Goal: Transaction & Acquisition: Purchase product/service

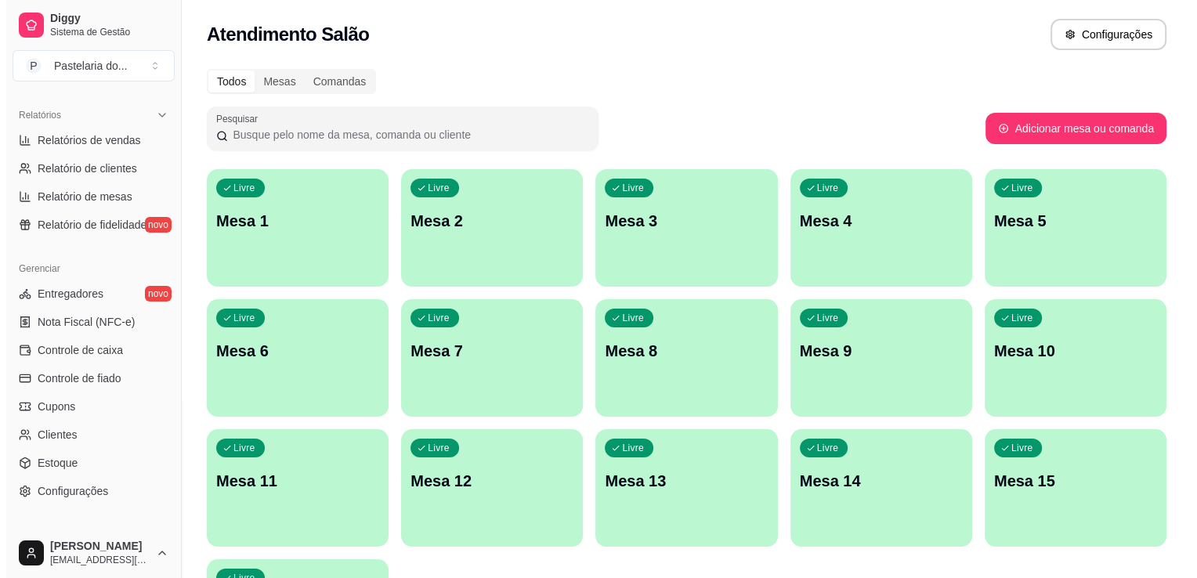
scroll to position [548, 0]
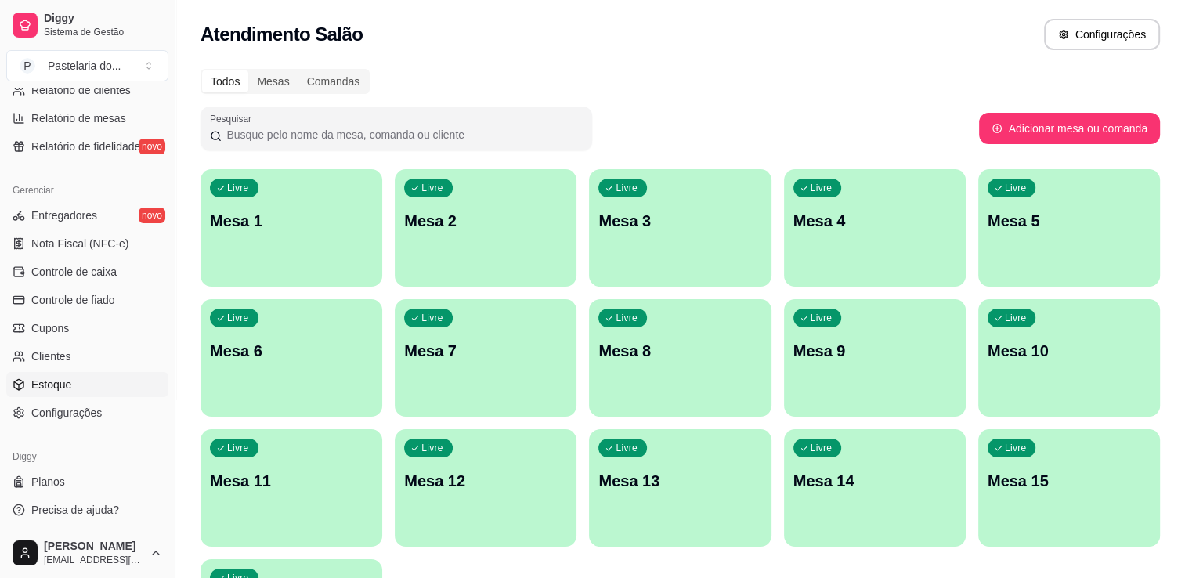
click at [50, 393] on link "Estoque" at bounding box center [87, 384] width 162 height 25
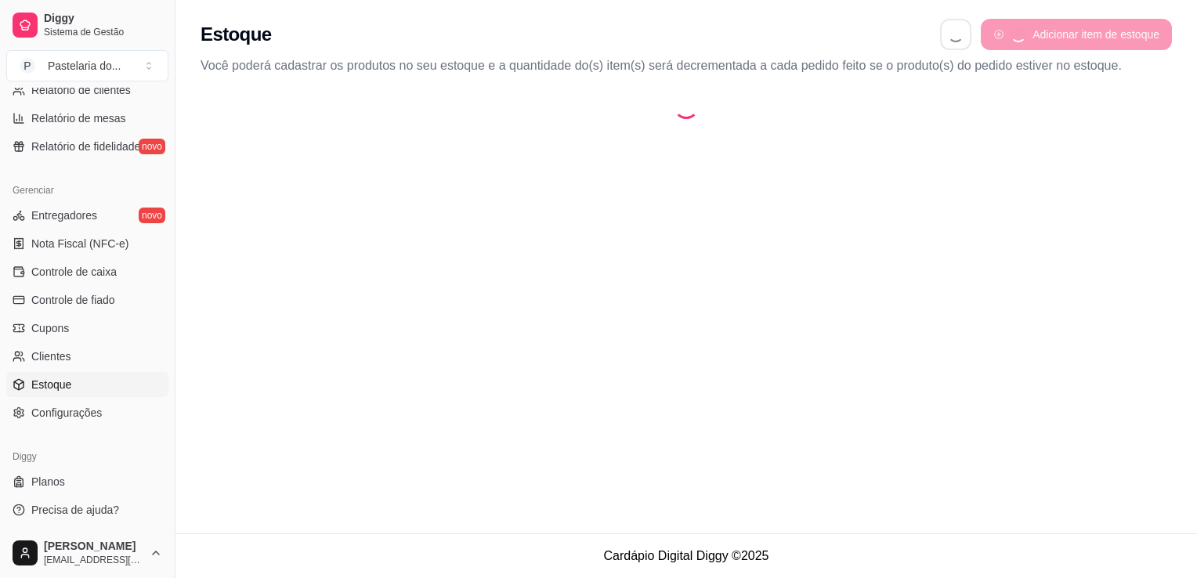
select select "QUANTITY_ORDER"
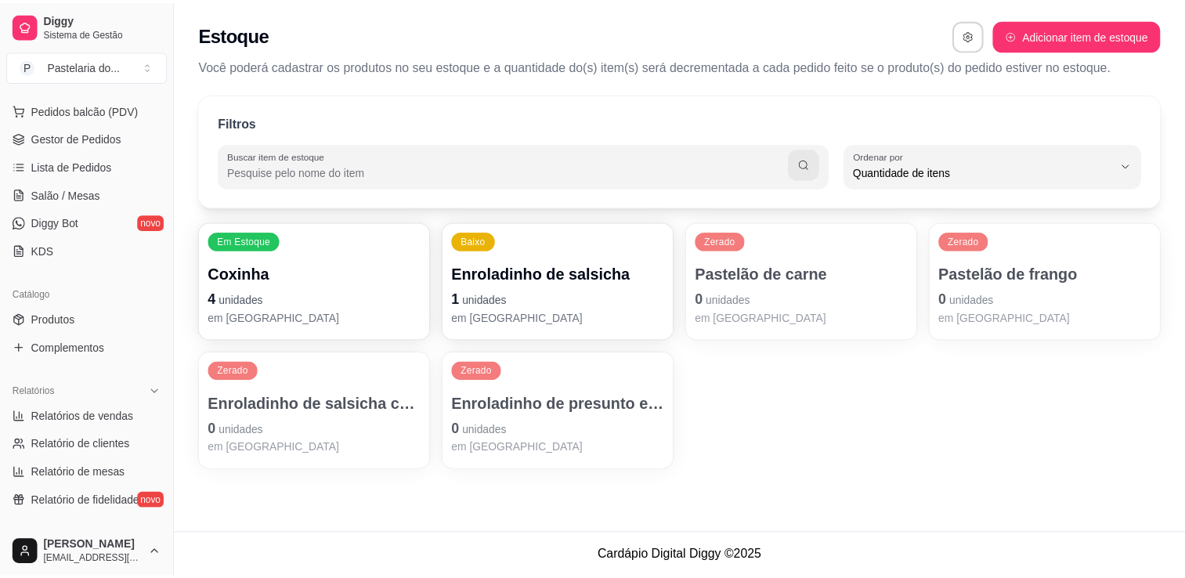
scroll to position [78, 0]
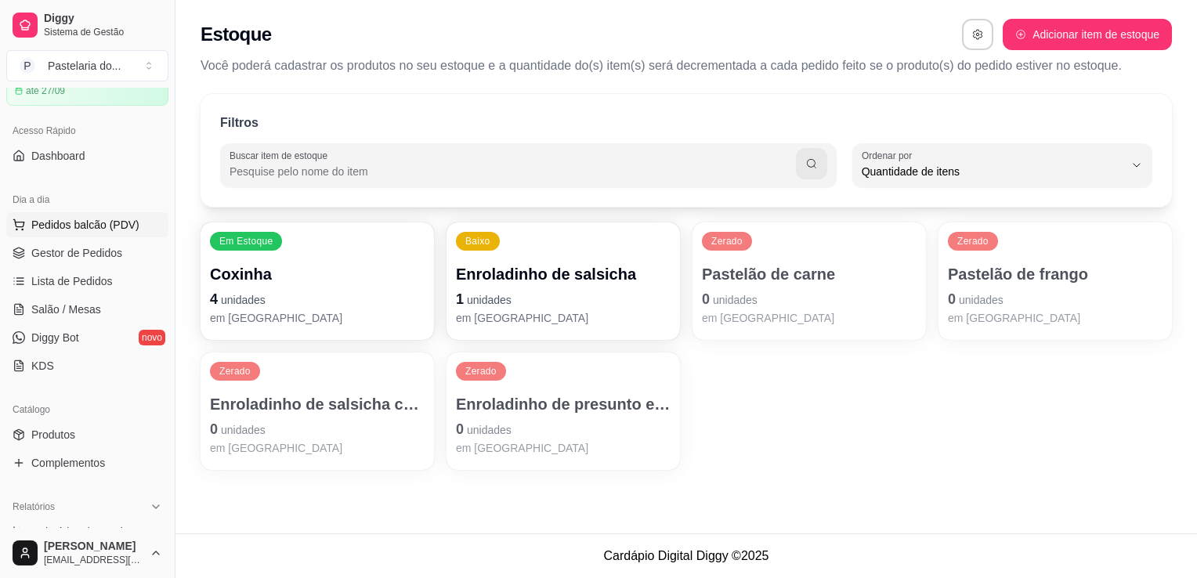
click at [113, 228] on span "Pedidos balcão (PDV)" at bounding box center [85, 225] width 108 height 16
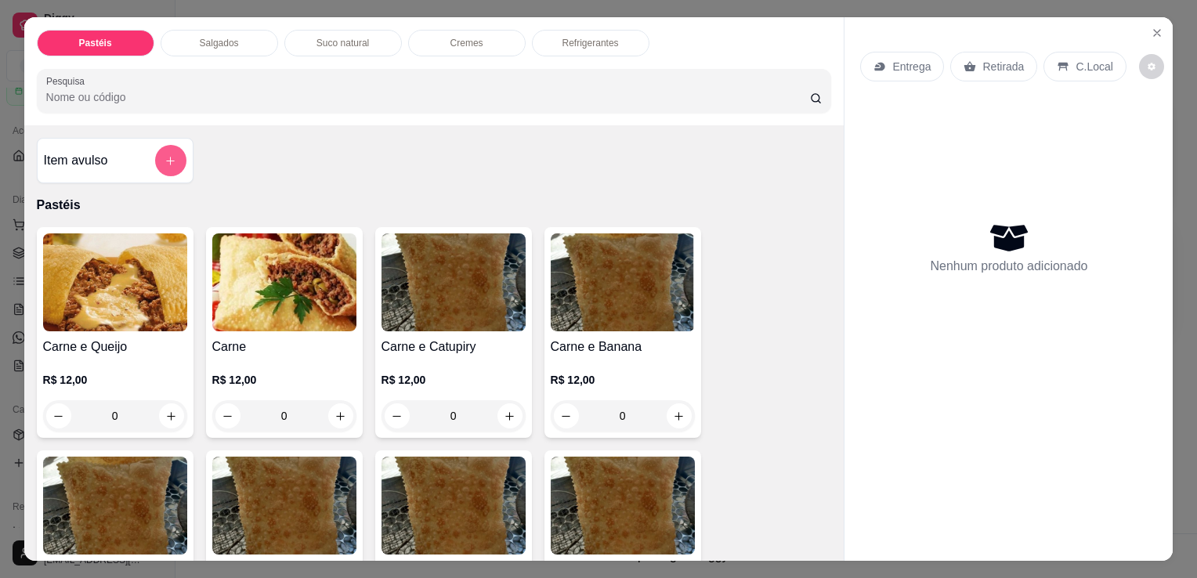
click at [169, 164] on button "add-separate-item" at bounding box center [170, 160] width 31 height 31
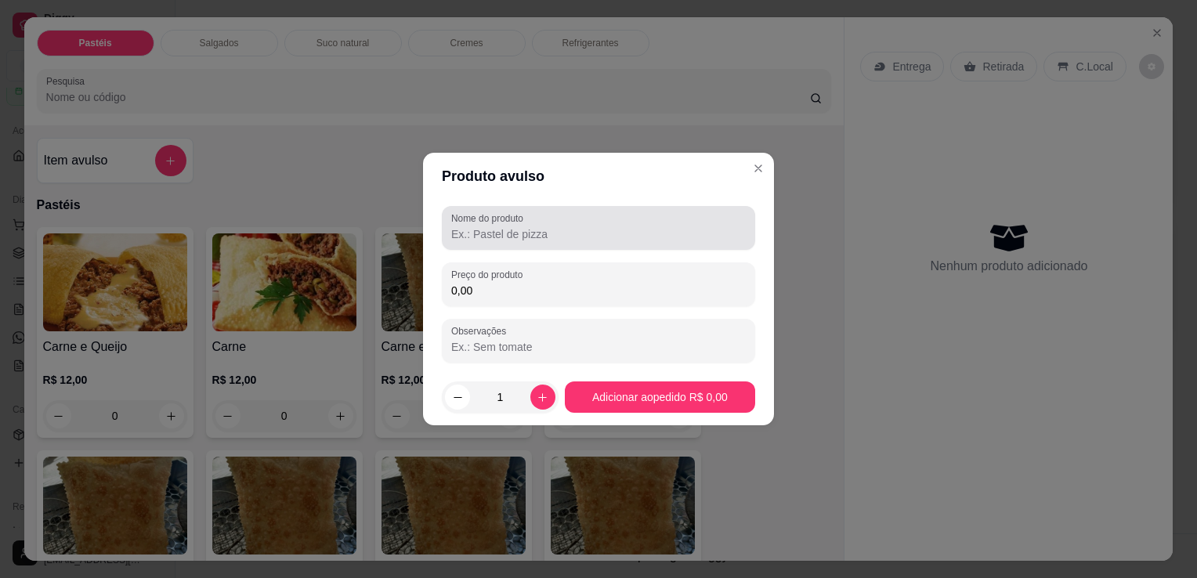
click at [651, 242] on div at bounding box center [598, 227] width 294 height 31
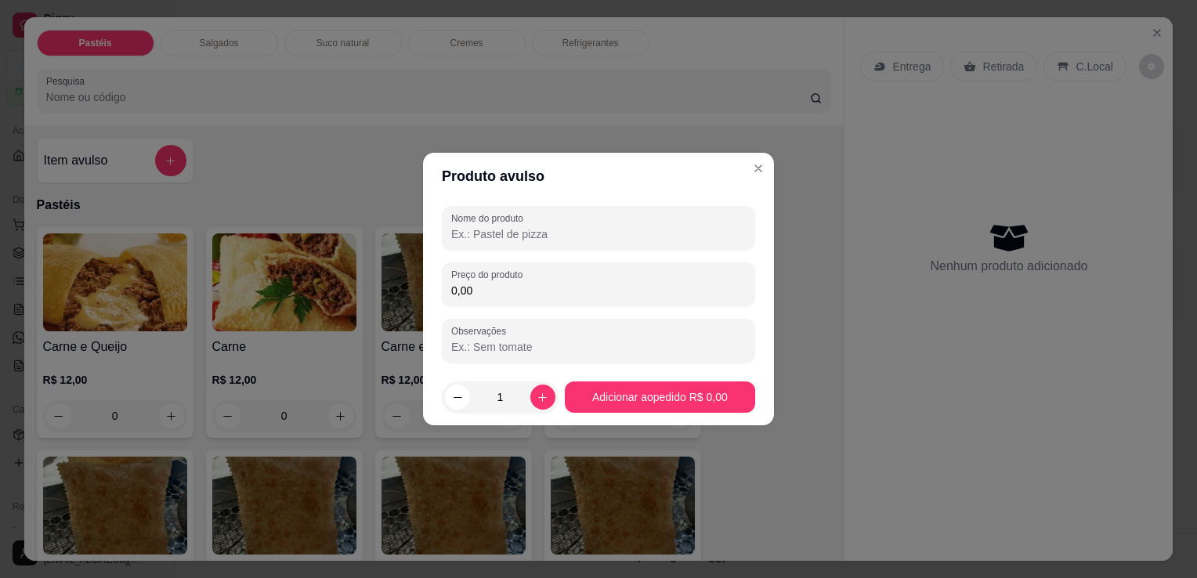
type input "s"
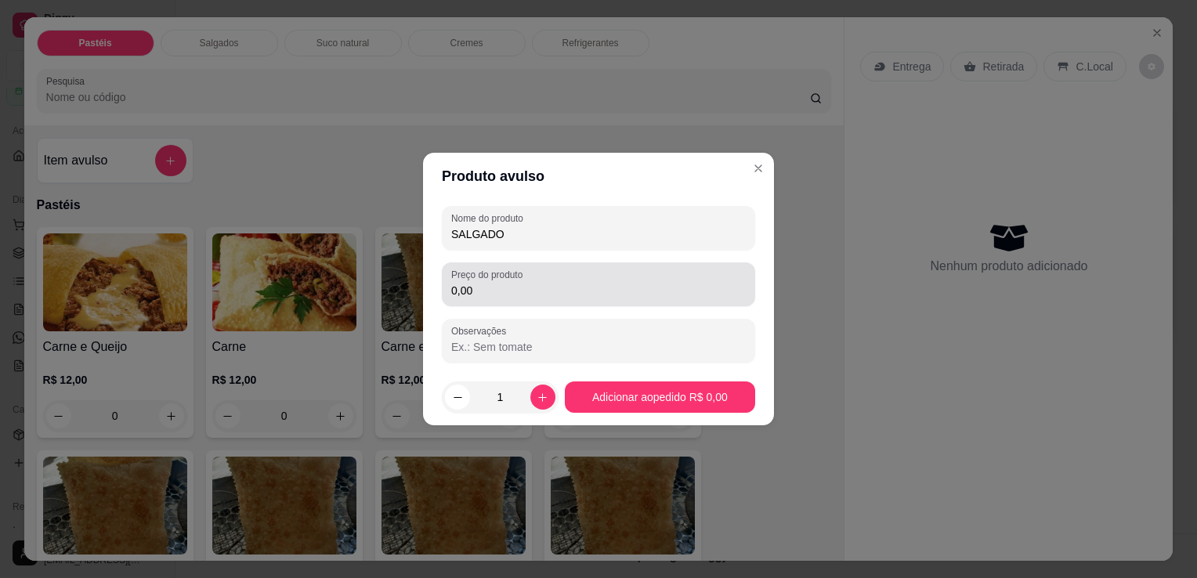
type input "SALGADO"
click at [656, 297] on input "0,00" at bounding box center [598, 291] width 294 height 16
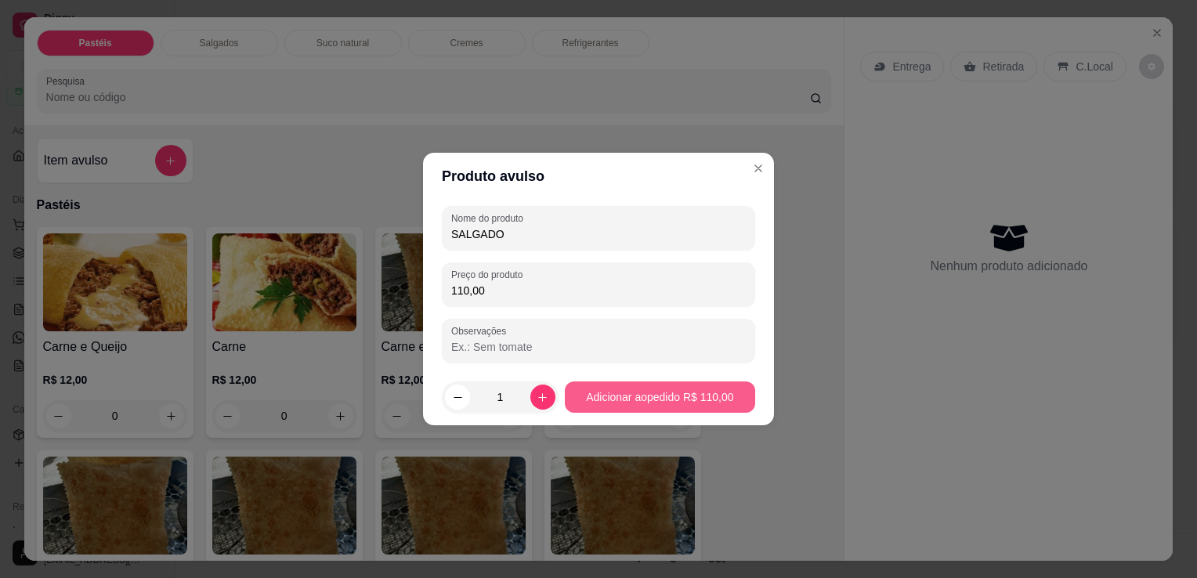
type input "110,00"
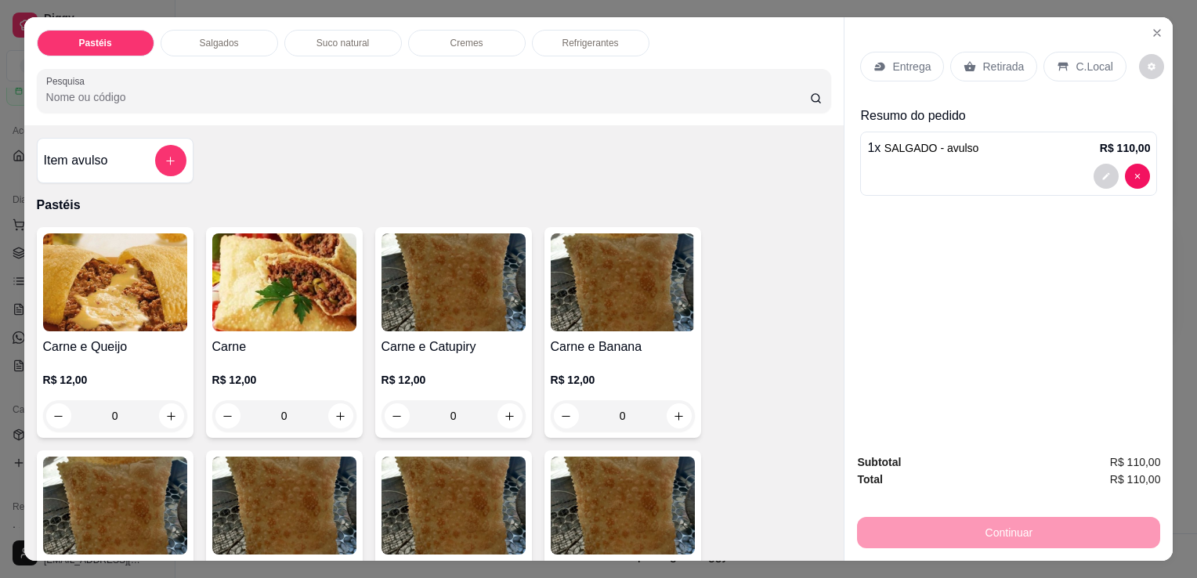
click at [982, 59] on p "Retirada" at bounding box center [1003, 67] width 42 height 16
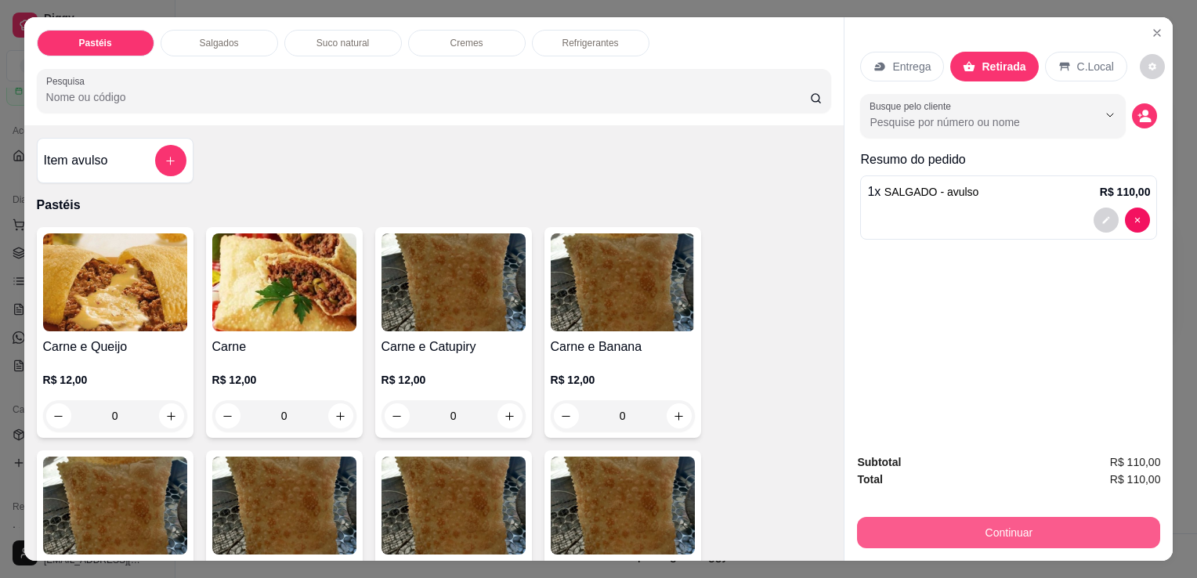
click at [888, 540] on button "Continuar" at bounding box center [1008, 532] width 303 height 31
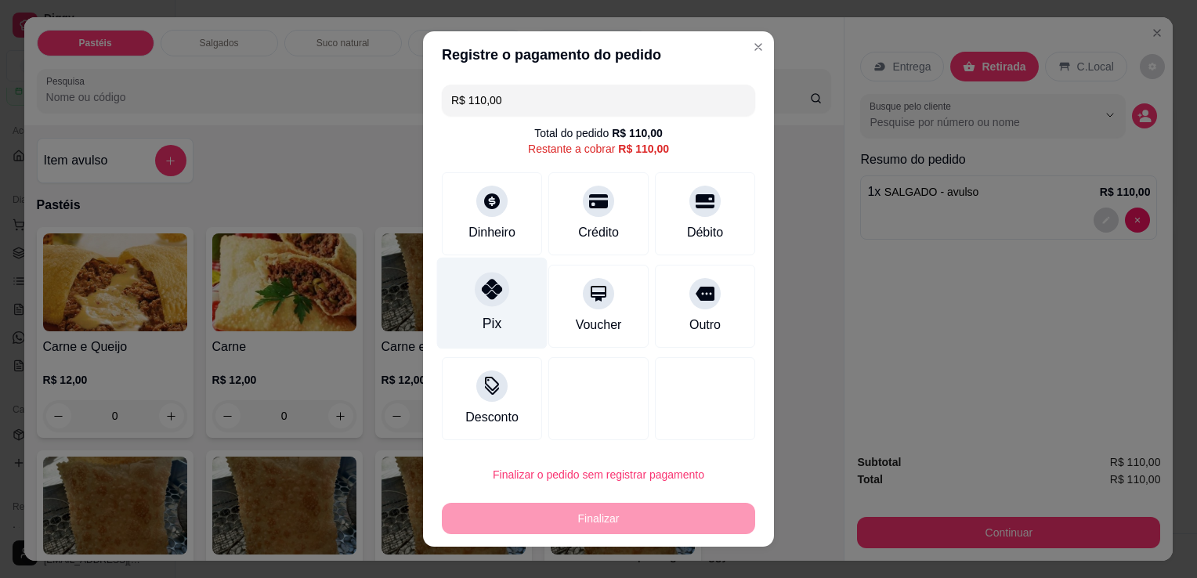
click at [495, 304] on div "Pix" at bounding box center [492, 304] width 110 height 92
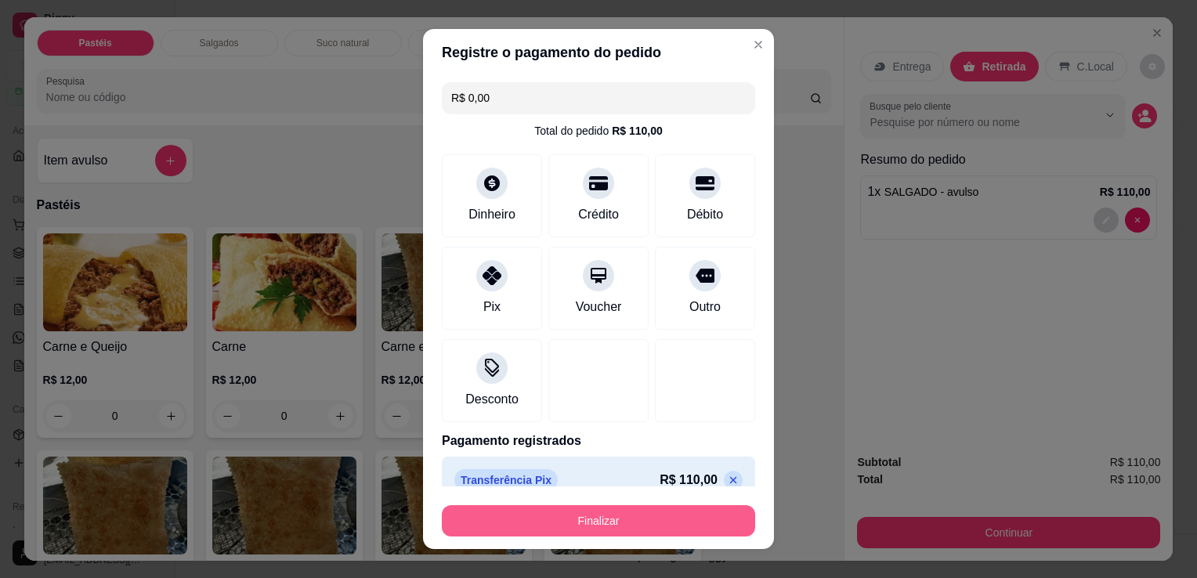
click at [579, 528] on button "Finalizar" at bounding box center [598, 520] width 313 height 31
click at [579, 528] on div "Finalizar" at bounding box center [598, 520] width 313 height 31
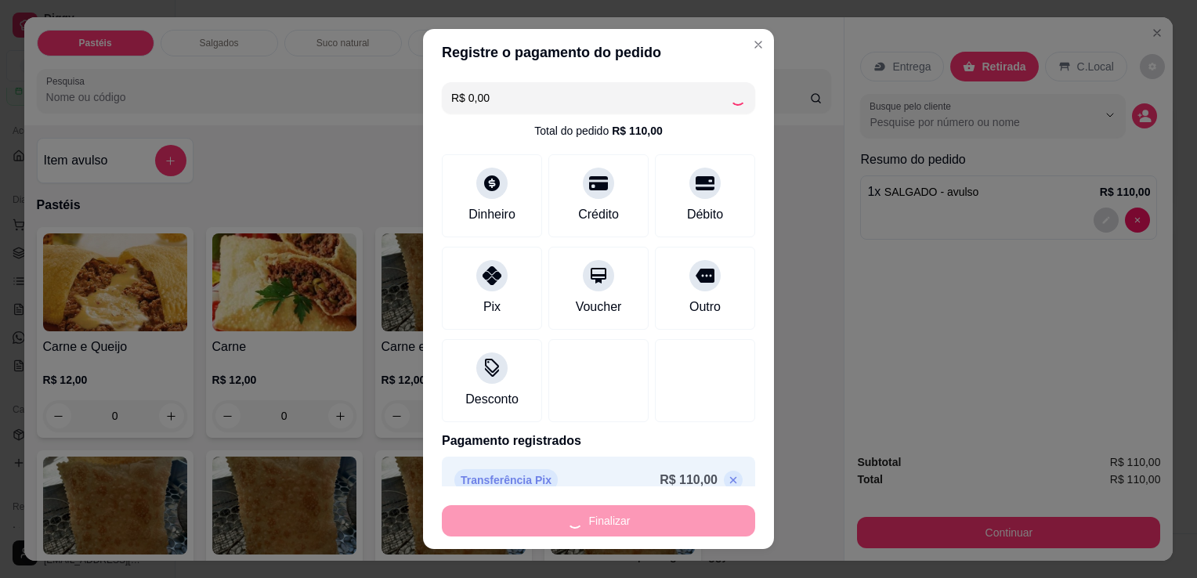
type input "-R$ 110,00"
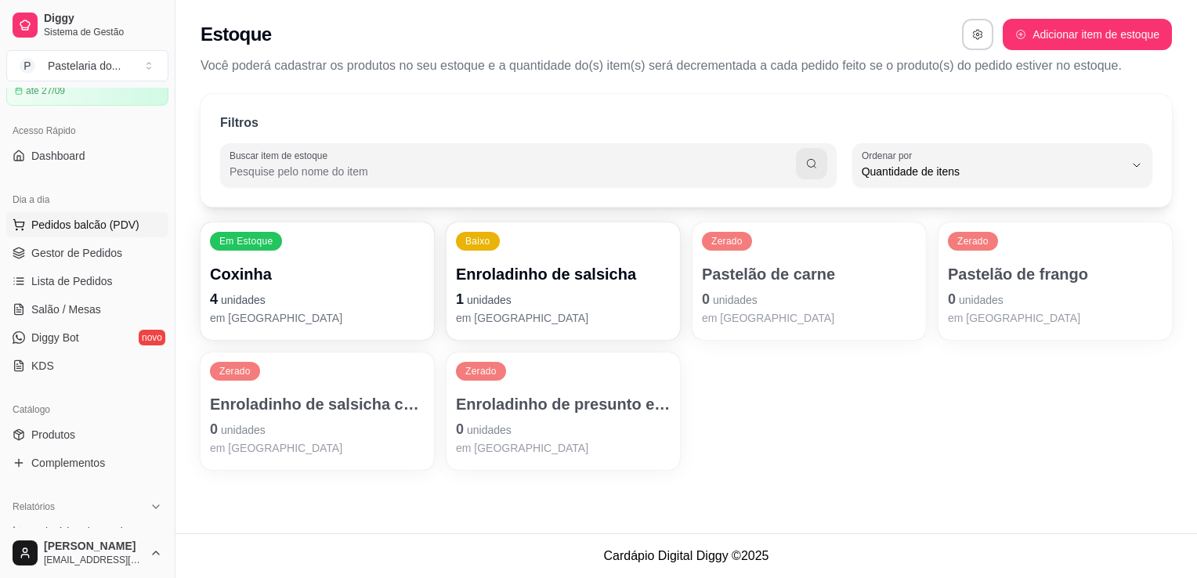
click at [90, 221] on span "Pedidos balcão (PDV)" at bounding box center [85, 225] width 108 height 16
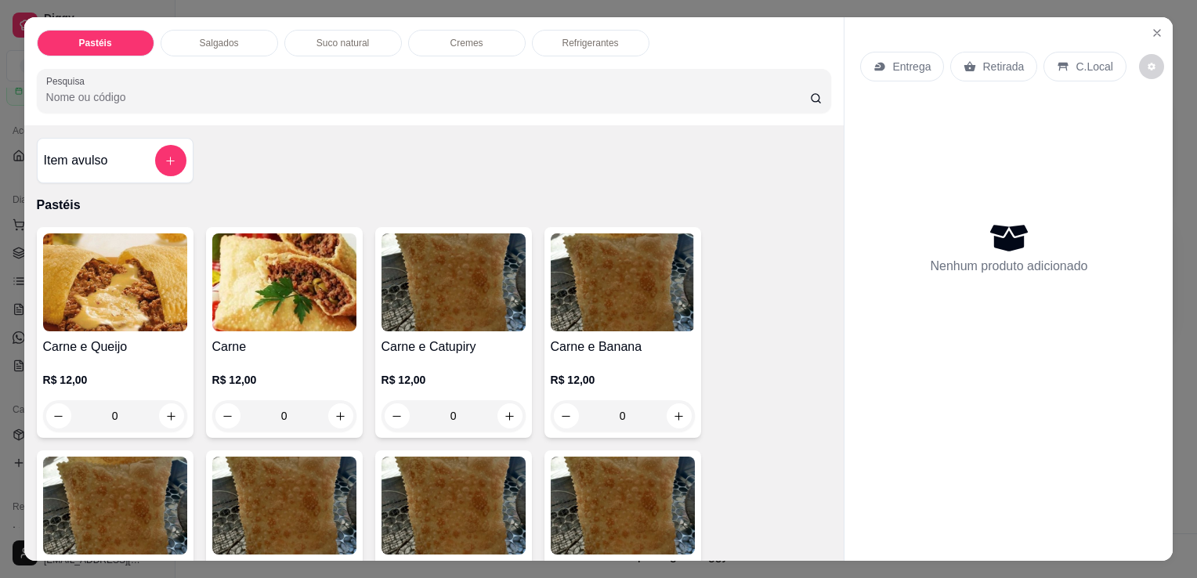
click at [116, 151] on div "Item avulso" at bounding box center [115, 160] width 143 height 31
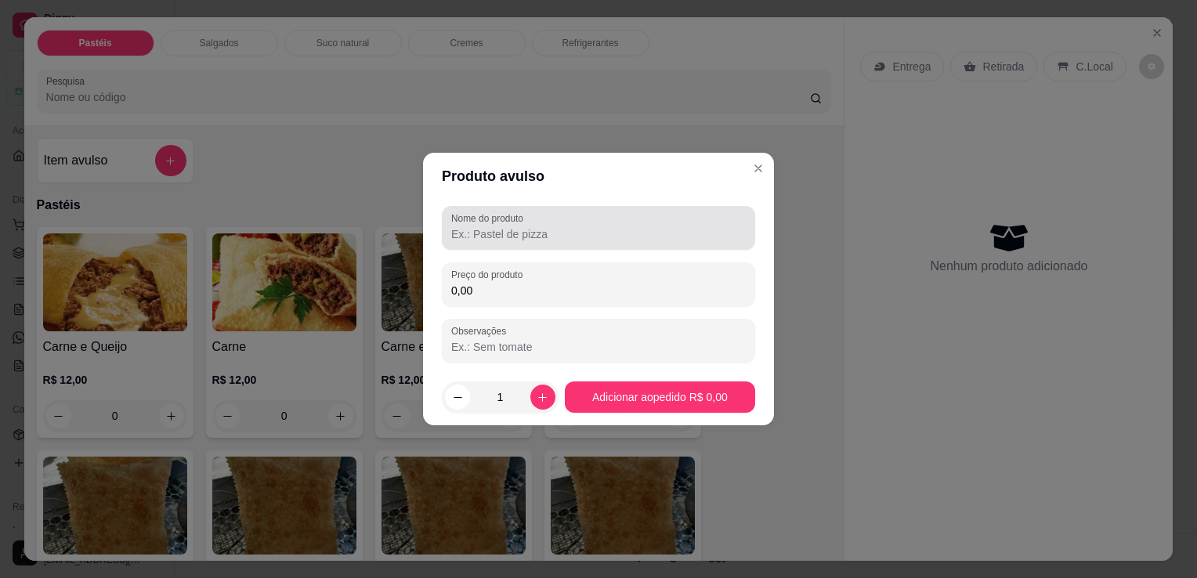
click at [502, 246] on div "Nome do produto" at bounding box center [598, 228] width 313 height 44
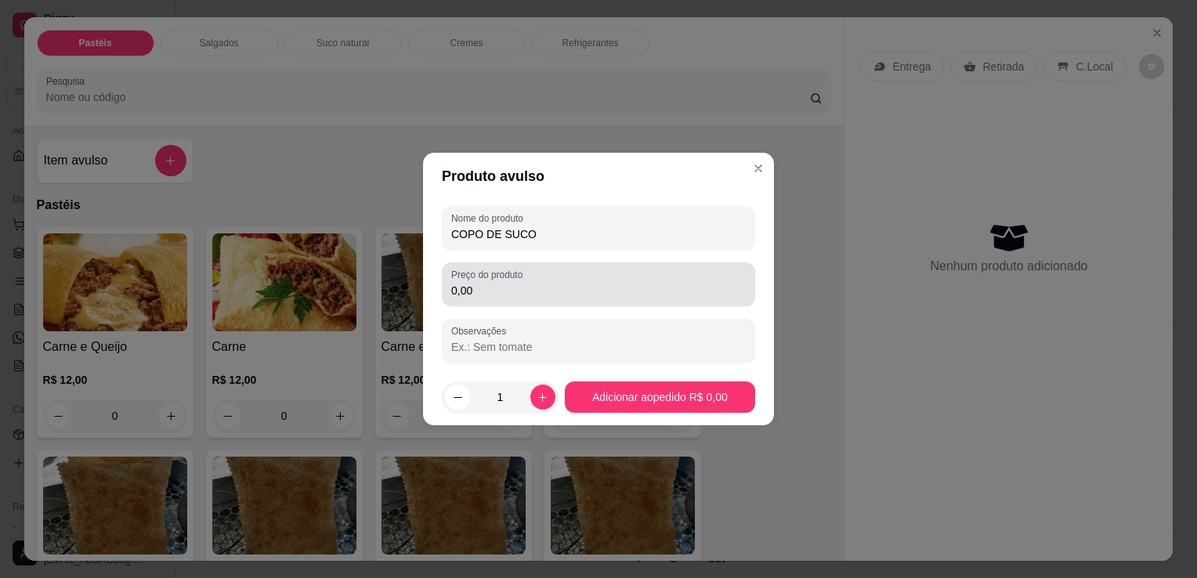
type input "COPO DE SUCO"
click at [565, 269] on div "0,00" at bounding box center [598, 284] width 294 height 31
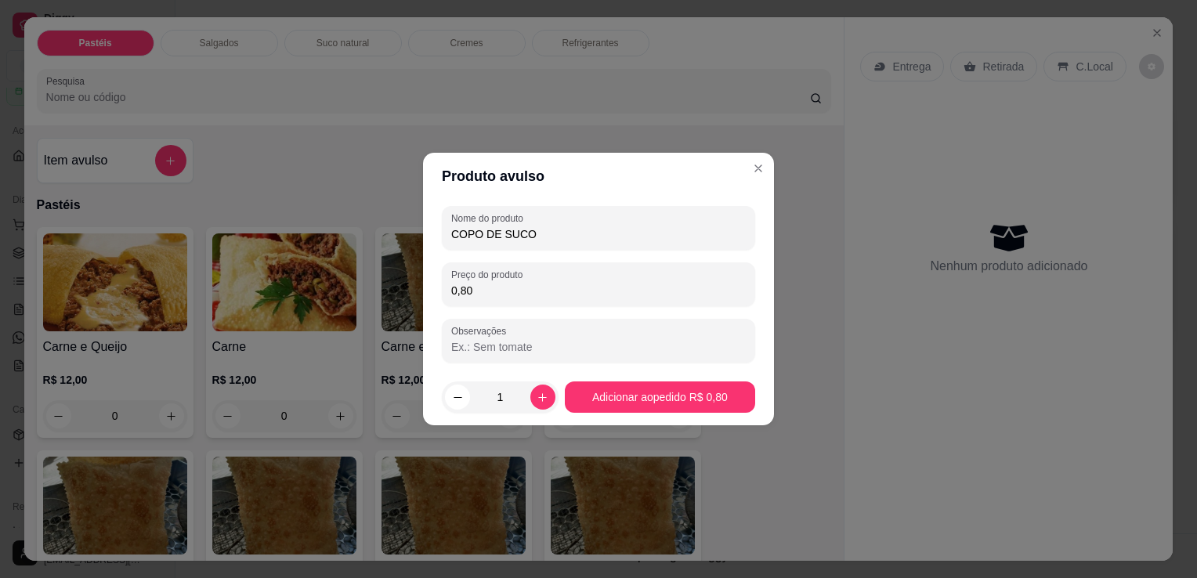
type input "8,00"
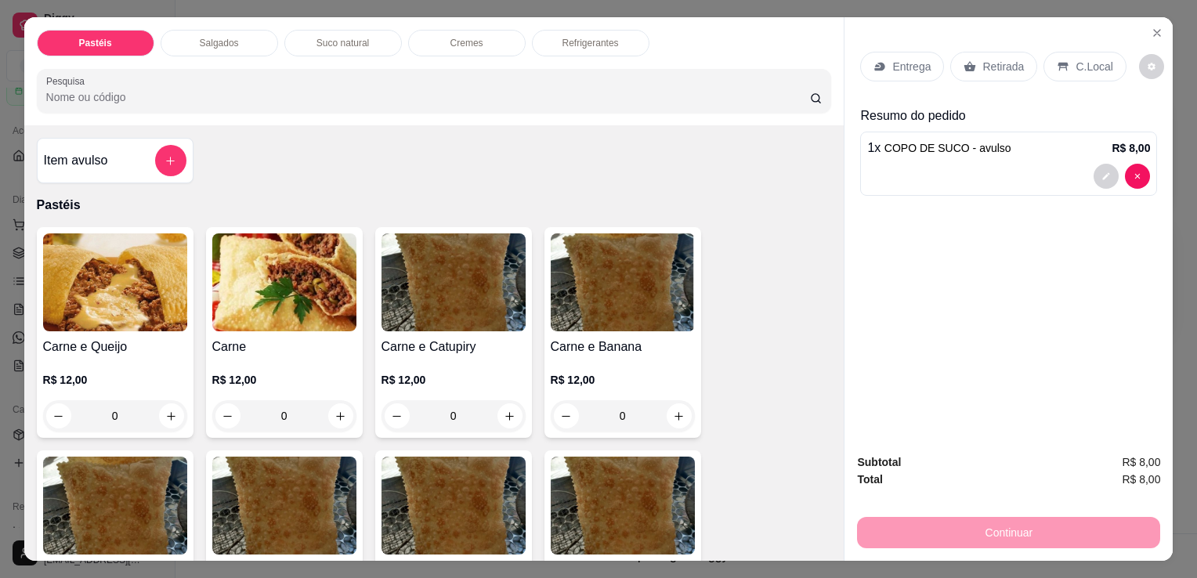
click at [974, 70] on div "Retirada" at bounding box center [993, 67] width 87 height 30
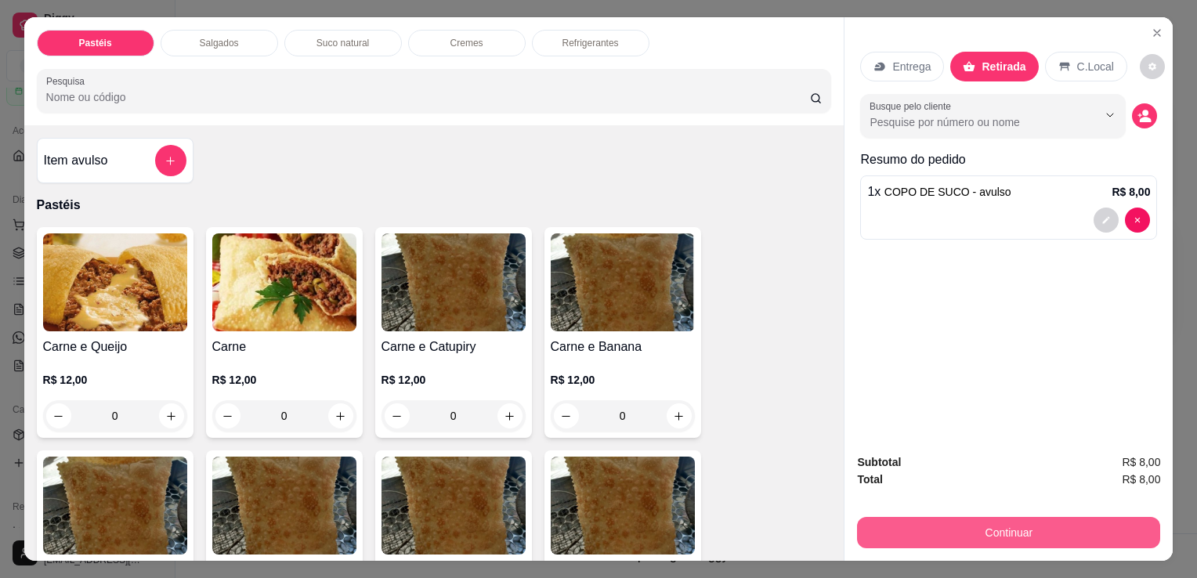
click at [998, 524] on button "Continuar" at bounding box center [1008, 532] width 303 height 31
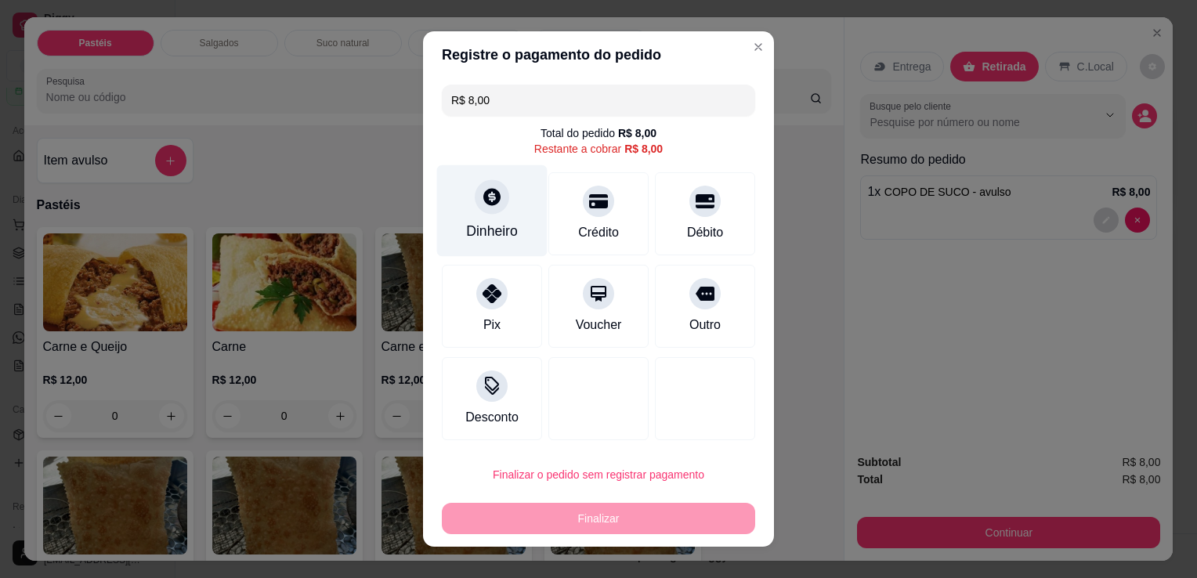
click at [483, 224] on div "Dinheiro" at bounding box center [492, 231] width 52 height 20
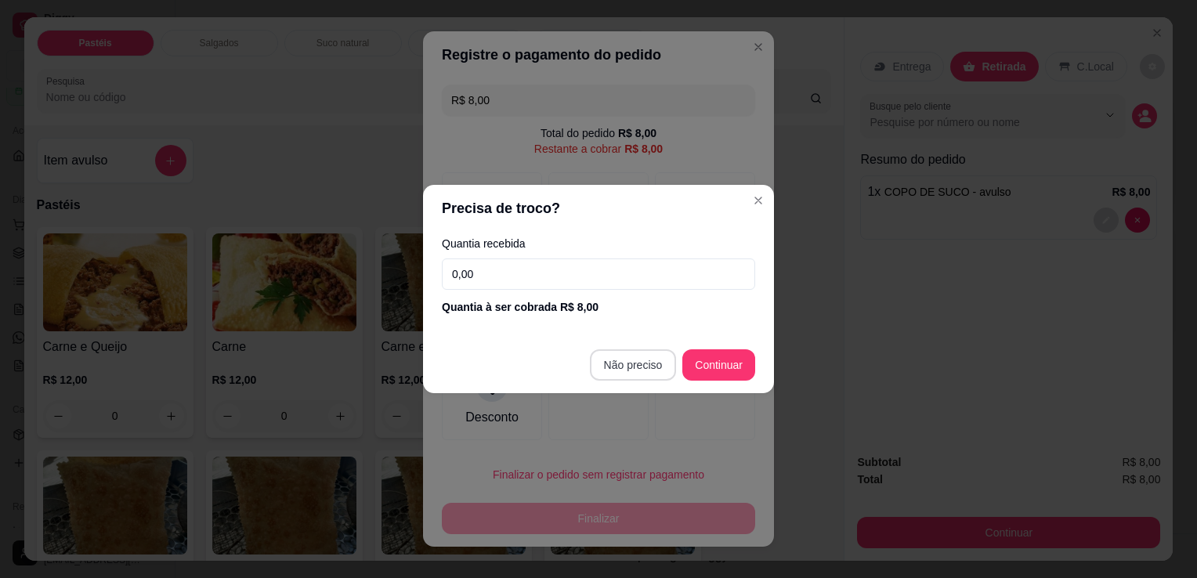
click at [617, 381] on footer "Não preciso Continuar" at bounding box center [598, 365] width 351 height 56
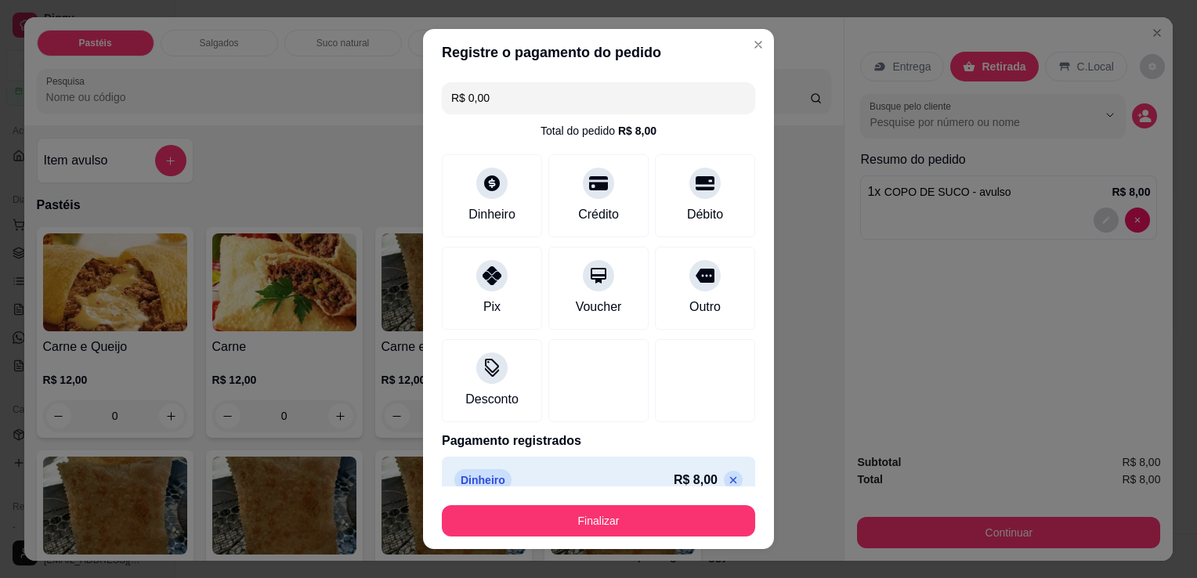
click at [617, 353] on div at bounding box center [598, 380] width 100 height 83
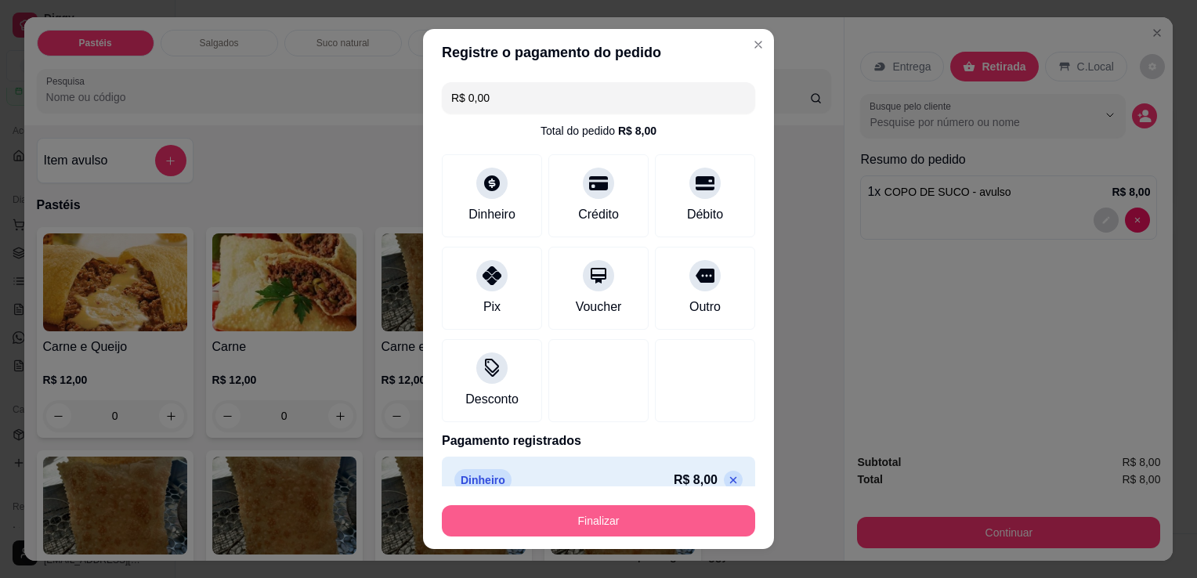
click at [602, 529] on button "Finalizar" at bounding box center [598, 520] width 313 height 31
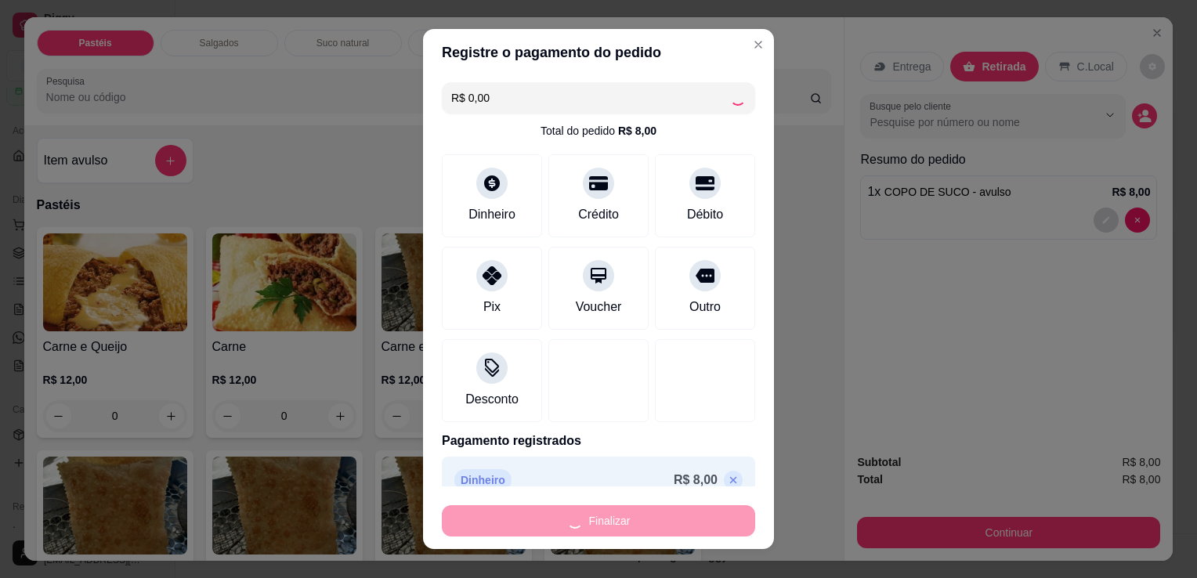
type input "-R$ 8,00"
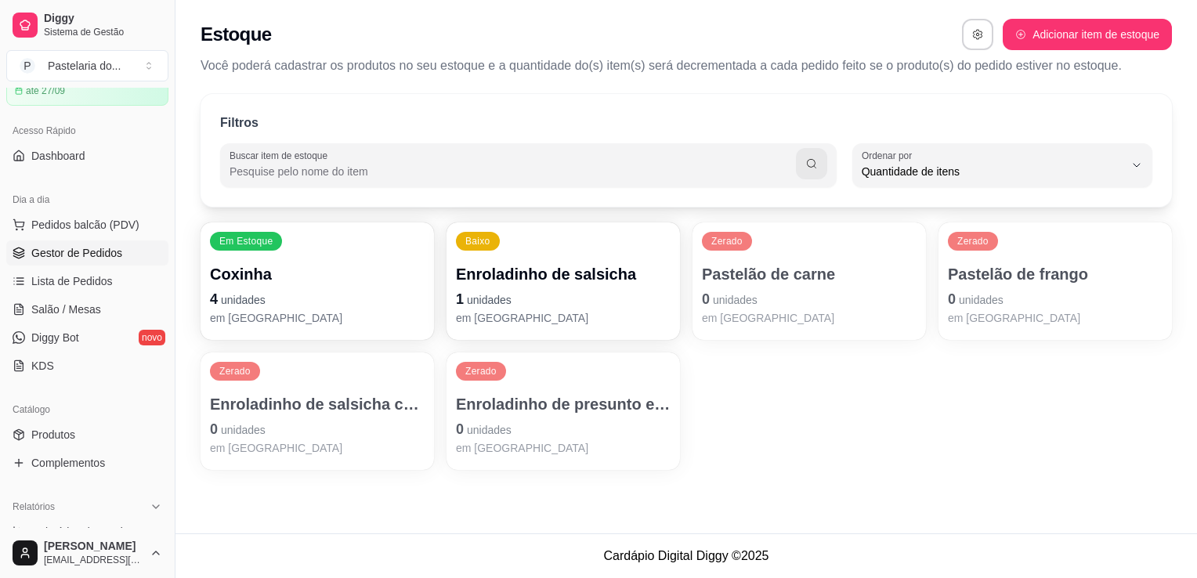
click at [61, 257] on span "Gestor de Pedidos" at bounding box center [76, 253] width 91 height 16
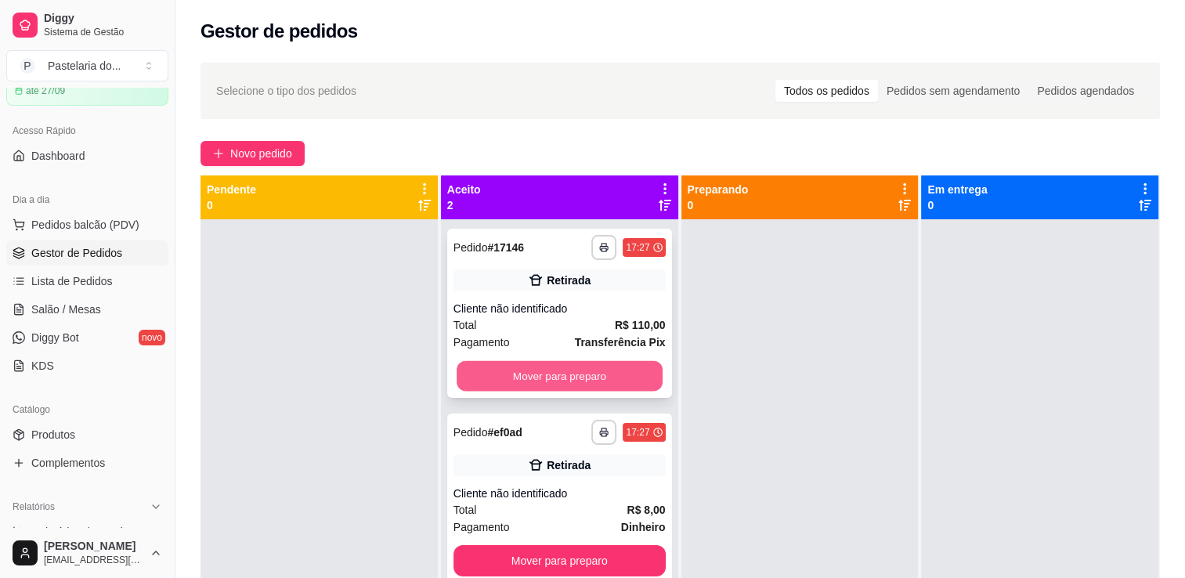
click at [506, 381] on button "Mover para preparo" at bounding box center [560, 376] width 206 height 31
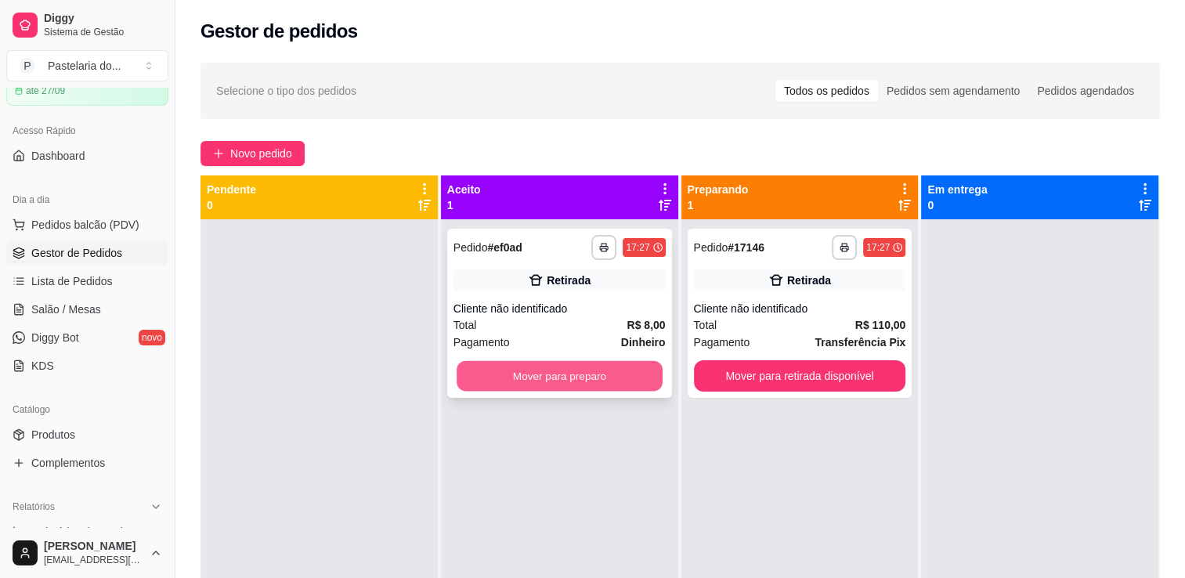
click at [514, 365] on button "Mover para preparo" at bounding box center [560, 376] width 206 height 31
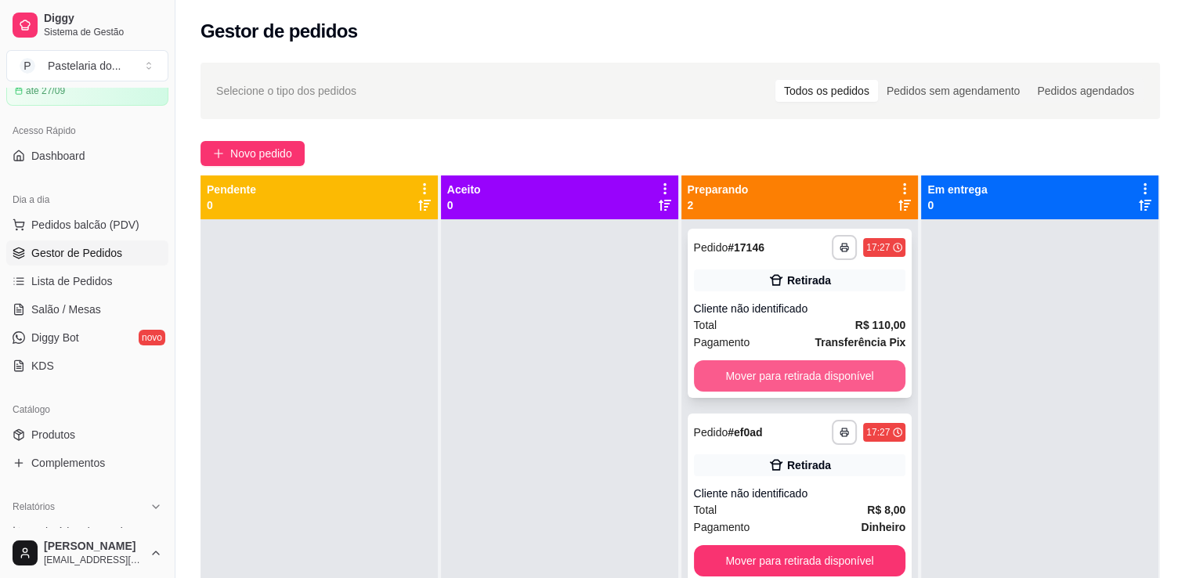
click at [755, 374] on button "Mover para retirada disponível" at bounding box center [800, 375] width 212 height 31
click at [755, 374] on div "Mover para retirada disponível" at bounding box center [800, 375] width 212 height 31
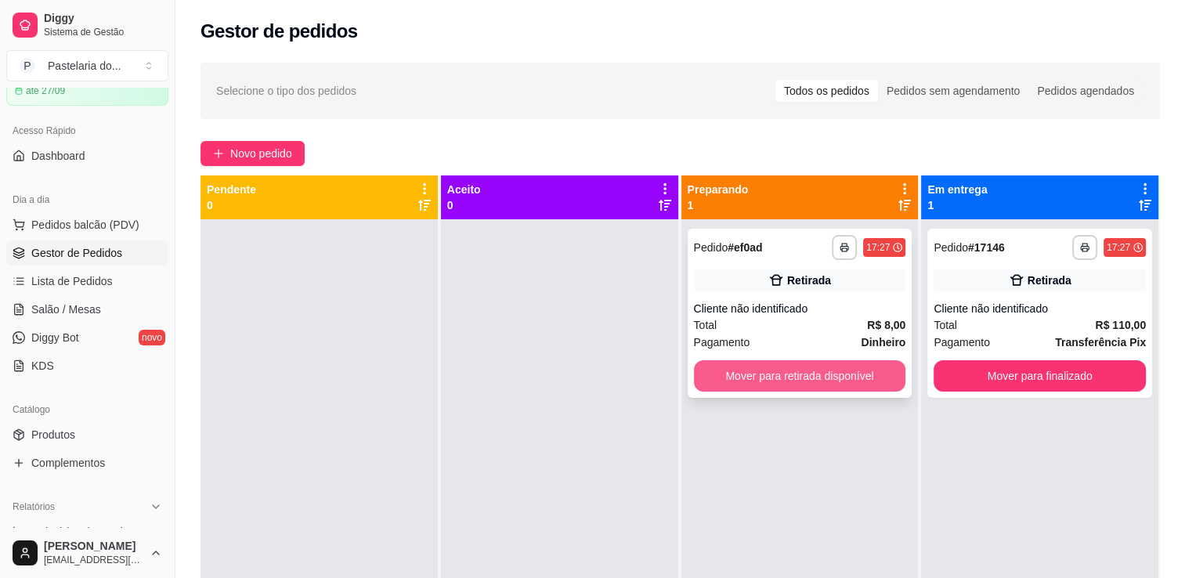
click at [871, 385] on button "Mover para retirada disponível" at bounding box center [800, 375] width 212 height 31
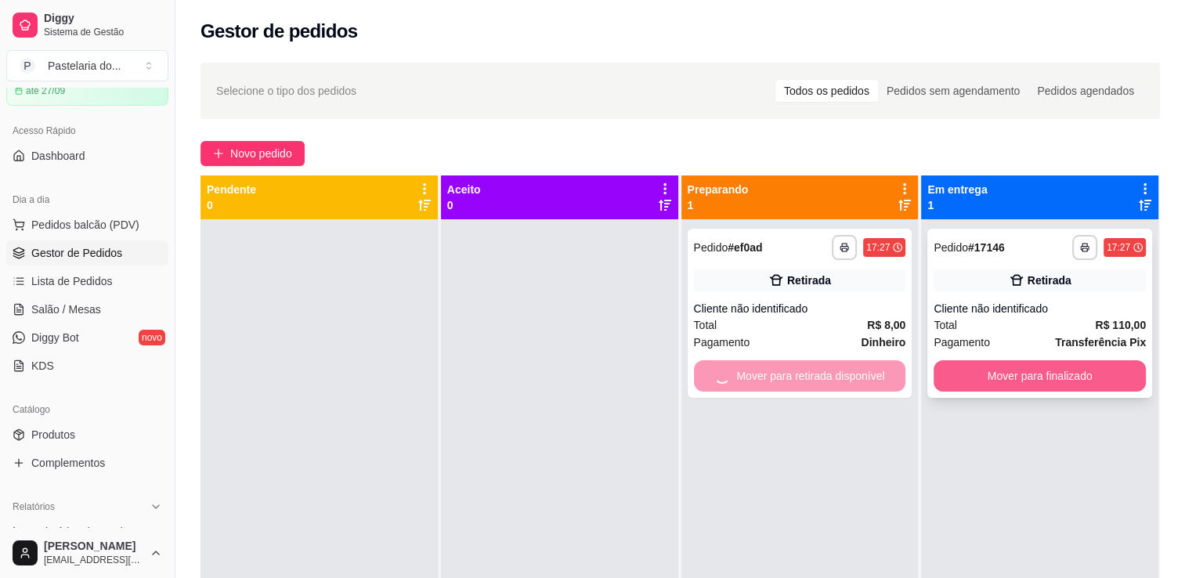
click at [1012, 384] on button "Mover para finalizado" at bounding box center [1039, 375] width 212 height 31
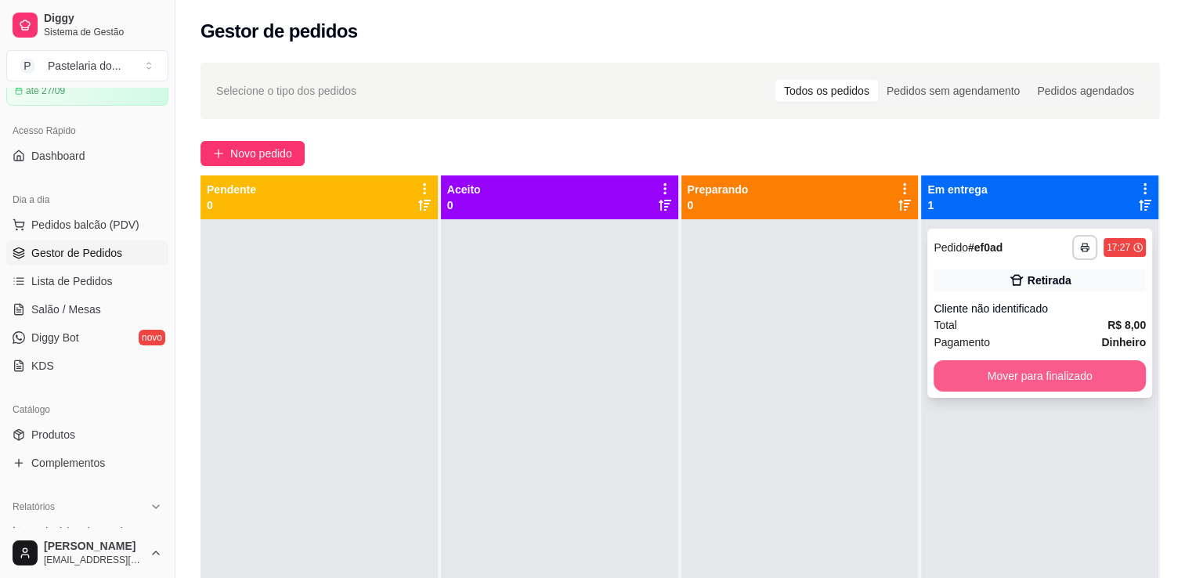
click at [1024, 381] on button "Mover para finalizado" at bounding box center [1039, 375] width 212 height 31
click at [1024, 381] on div "Mover para finalizado" at bounding box center [1039, 375] width 212 height 31
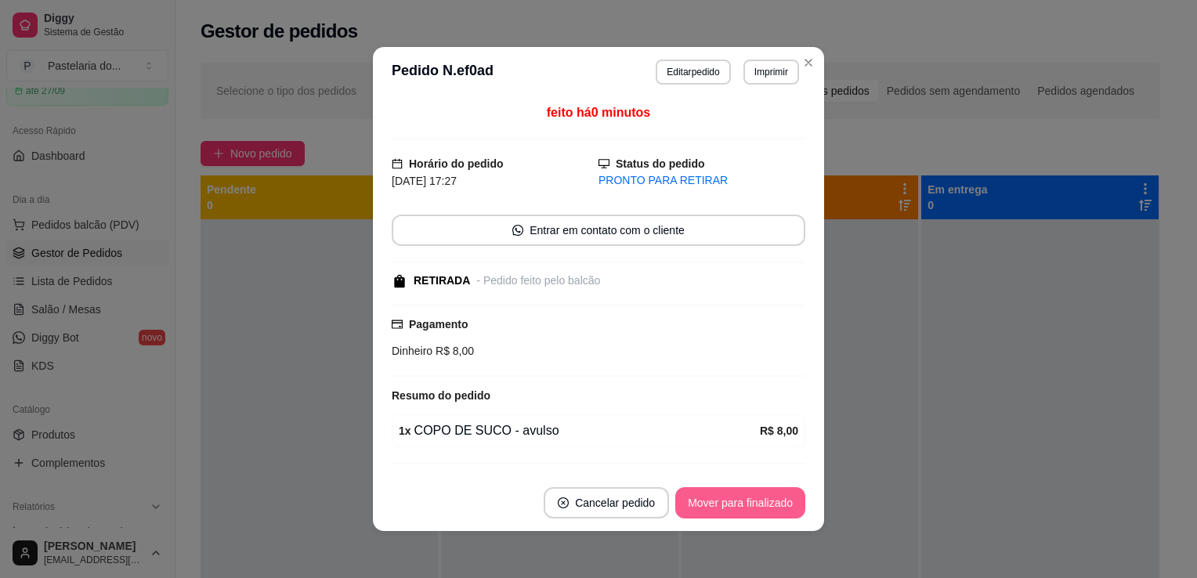
click at [752, 502] on button "Mover para finalizado" at bounding box center [740, 502] width 130 height 31
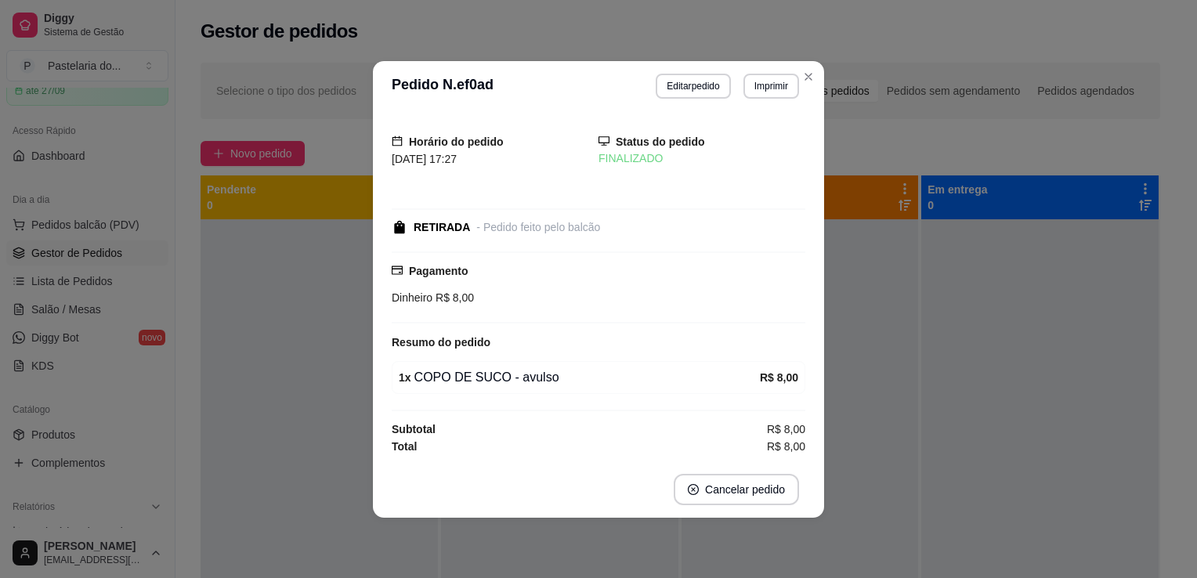
click at [903, 174] on div "Selecione o tipo dos pedidos Todos os pedidos Pedidos sem agendamento Pedidos a…" at bounding box center [679, 412] width 1009 height 719
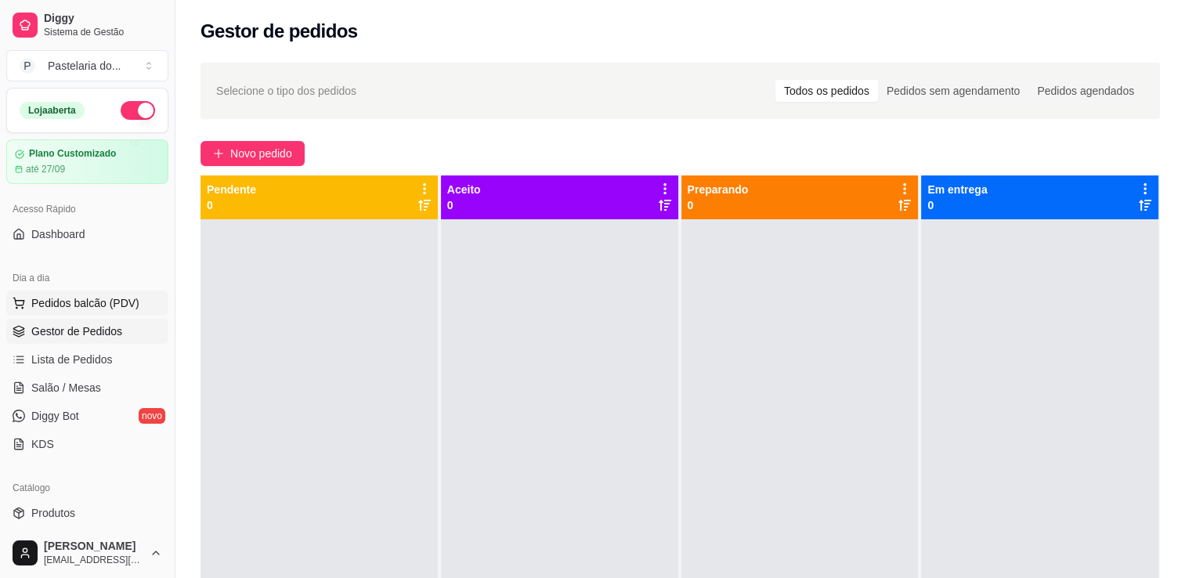
click at [97, 311] on button "Pedidos balcão (PDV)" at bounding box center [87, 303] width 162 height 25
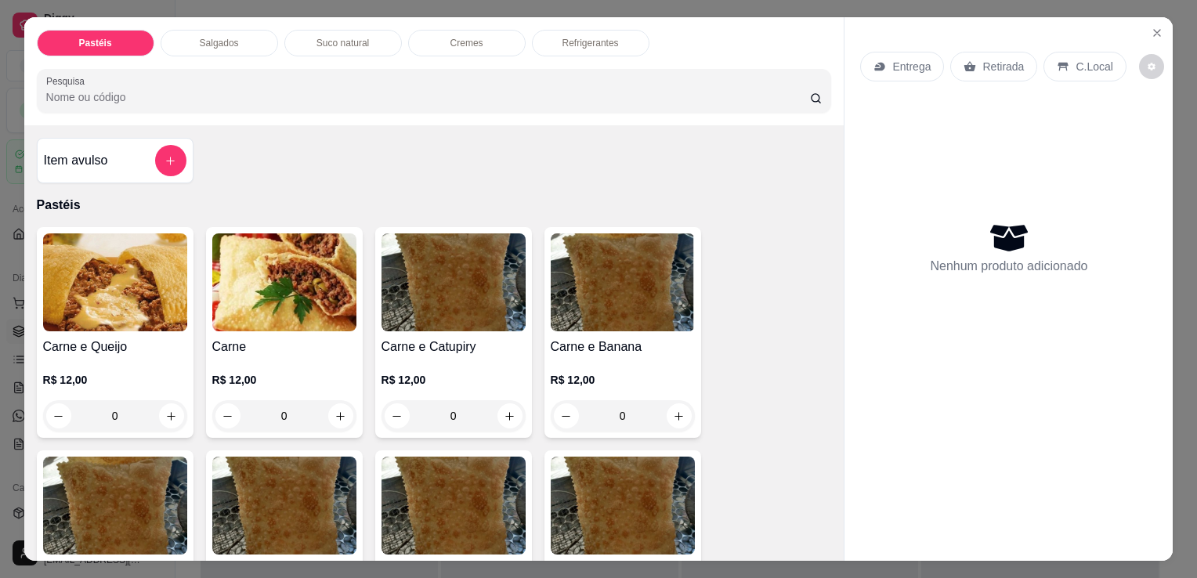
click at [170, 96] on input "Pesquisa" at bounding box center [427, 97] width 763 height 16
click at [169, 158] on icon "add-separate-item" at bounding box center [170, 161] width 12 height 12
click at [171, 158] on button "add-separate-item" at bounding box center [170, 160] width 31 height 31
click at [171, 156] on button "add-separate-item" at bounding box center [170, 161] width 31 height 31
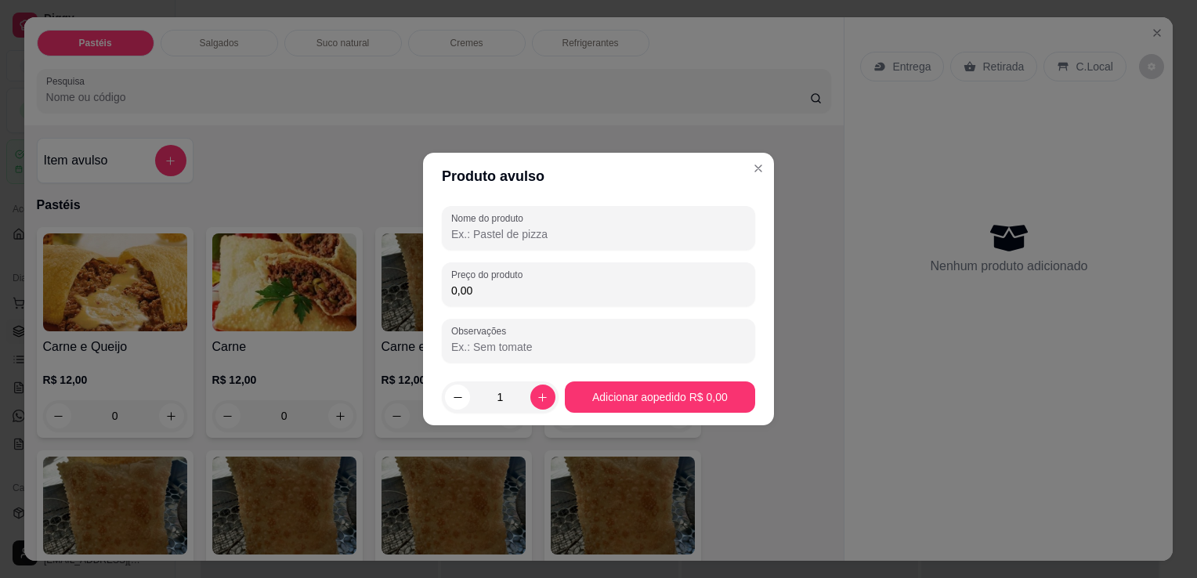
click at [501, 228] on input "Nome do produto" at bounding box center [598, 234] width 294 height 16
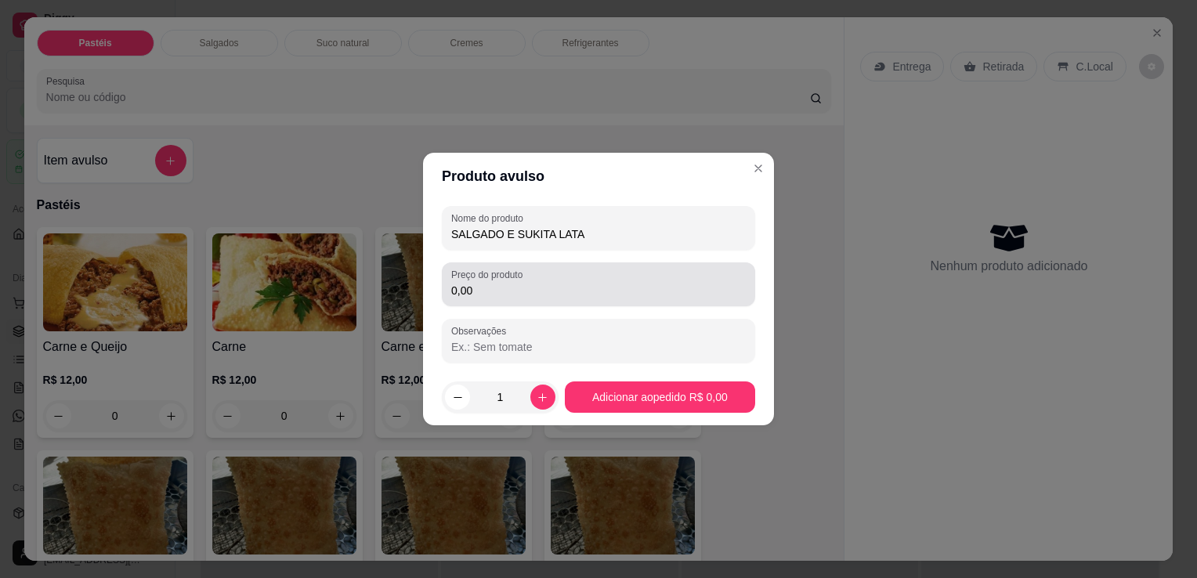
type input "SALGADO E SUKITA LATA"
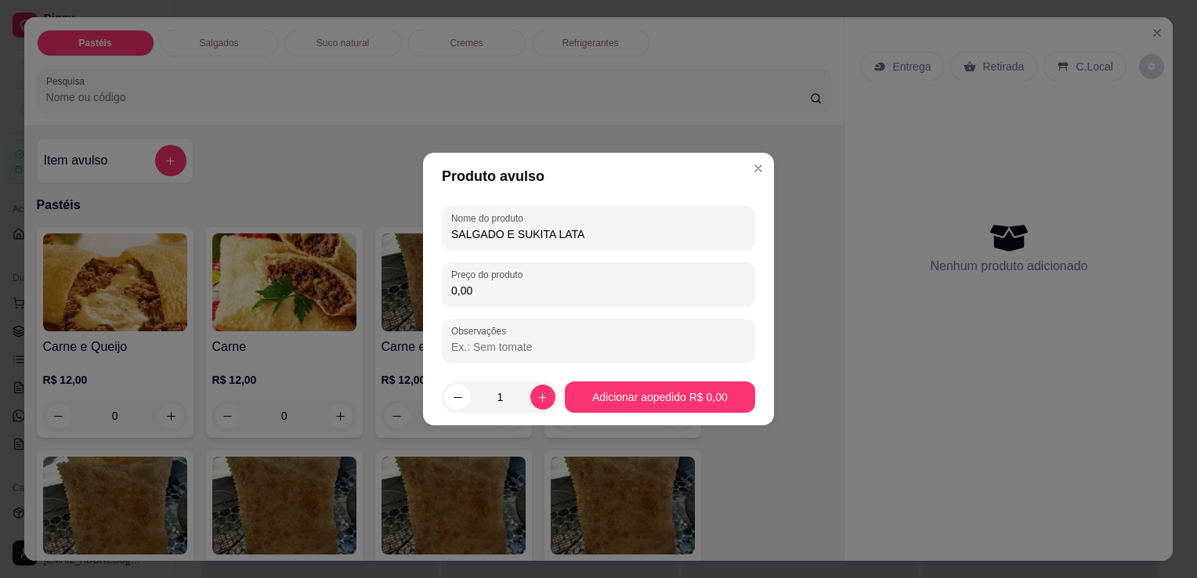
click at [486, 286] on input "0,00" at bounding box center [598, 291] width 294 height 16
type input "16,00"
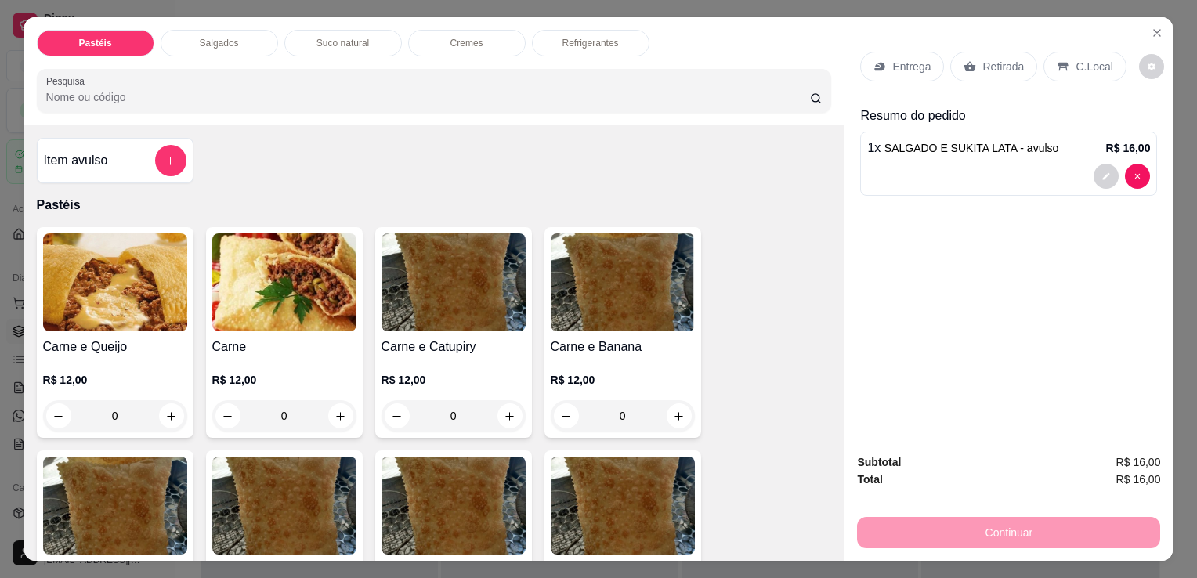
click at [990, 59] on p "Retirada" at bounding box center [1003, 67] width 42 height 16
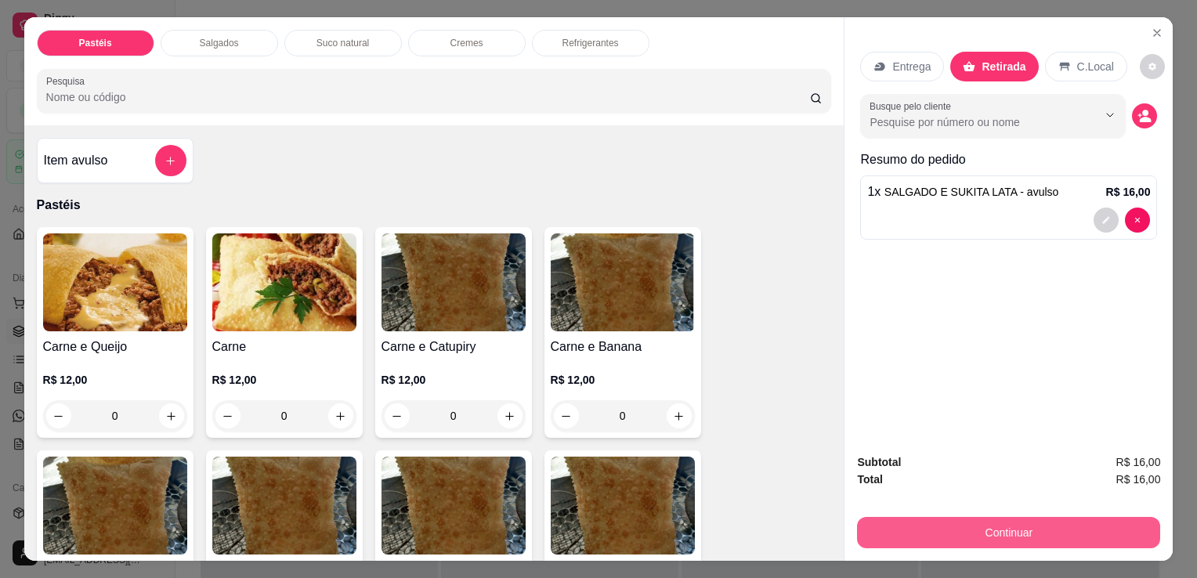
click at [1019, 517] on button "Continuar" at bounding box center [1008, 532] width 303 height 31
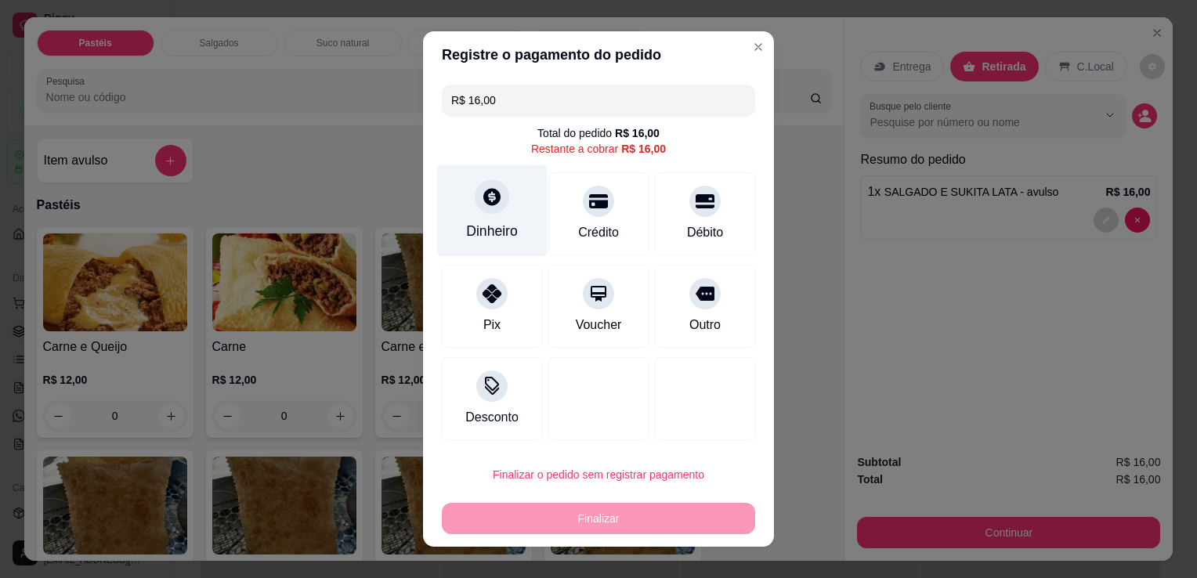
click at [471, 224] on div "Dinheiro" at bounding box center [492, 231] width 52 height 20
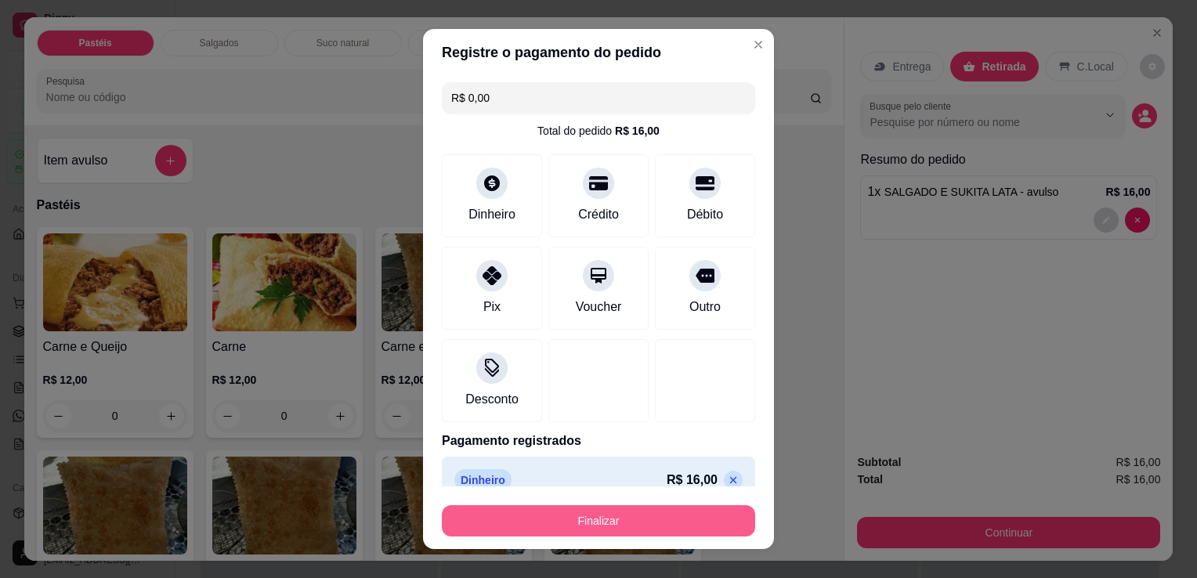
click at [692, 529] on button "Finalizar" at bounding box center [598, 520] width 313 height 31
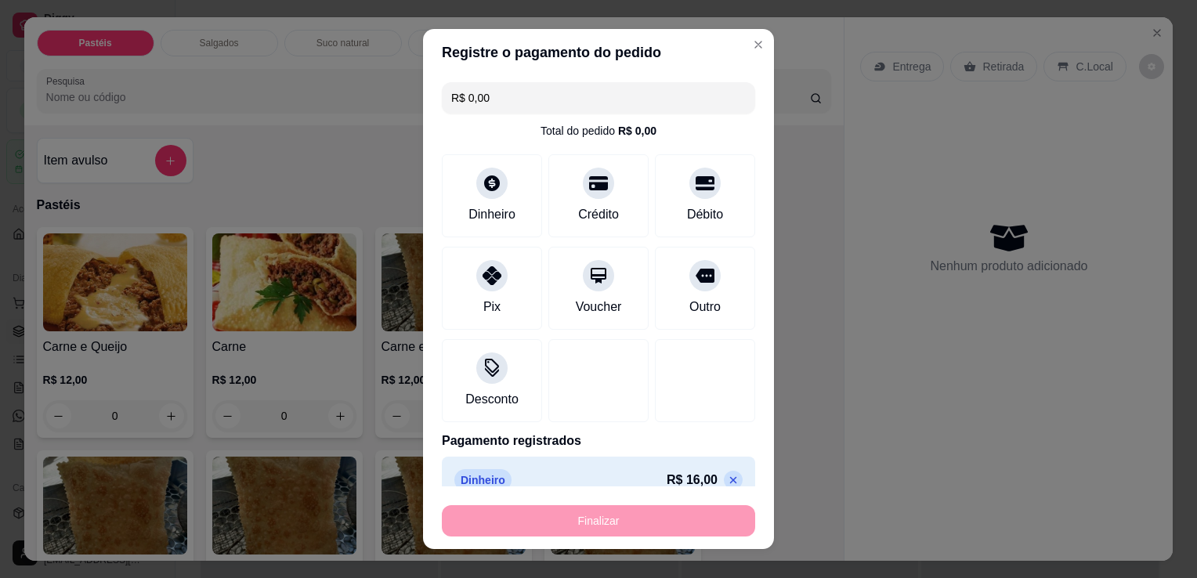
type input "-R$ 16,00"
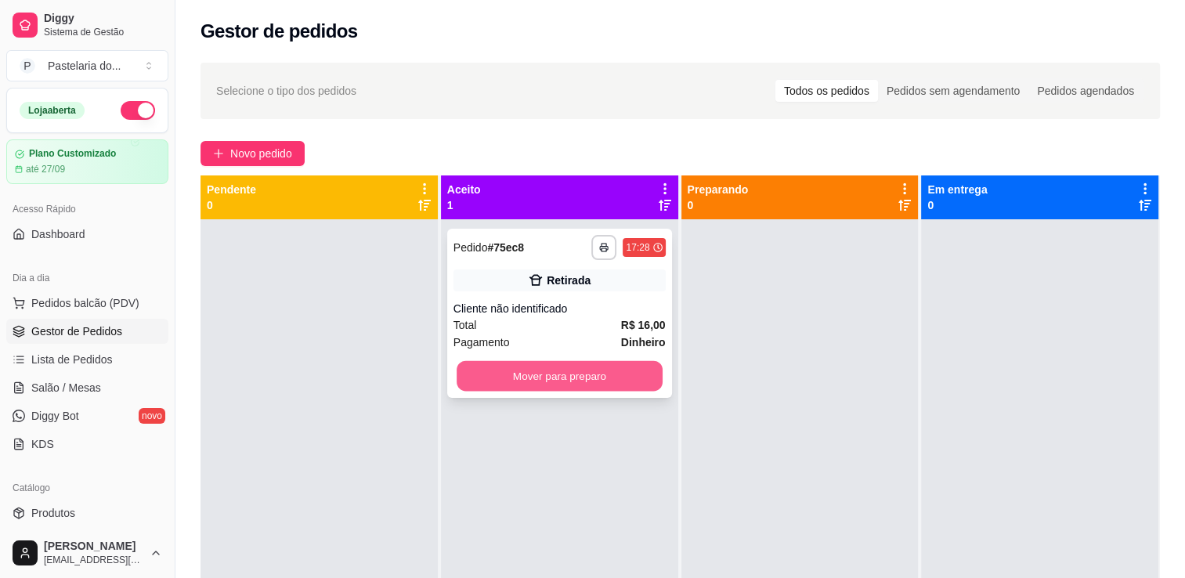
click at [589, 389] on button "Mover para preparo" at bounding box center [560, 376] width 206 height 31
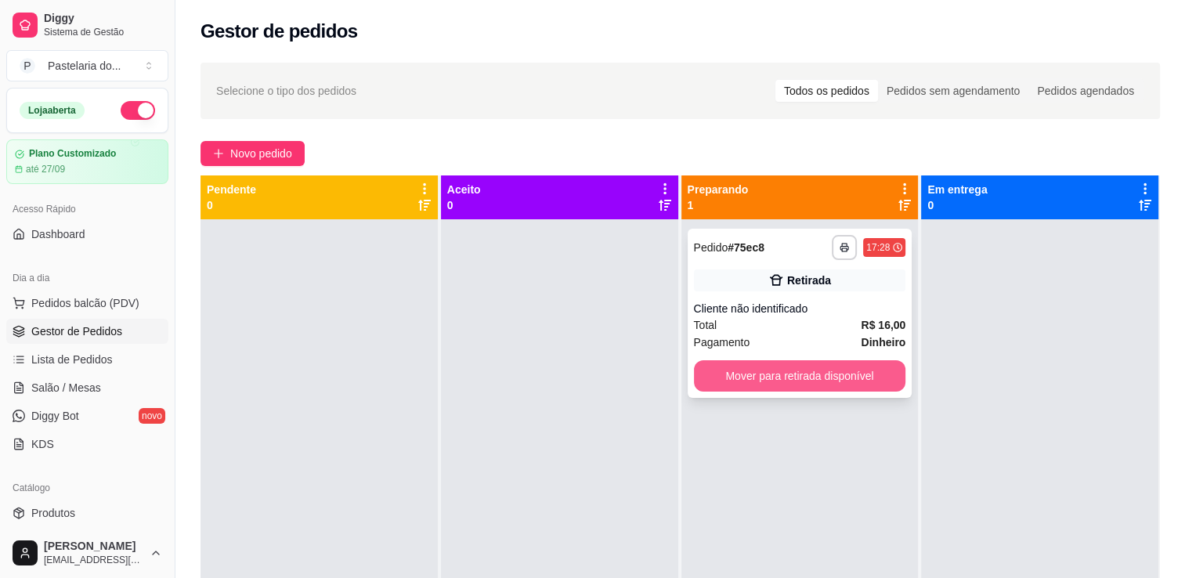
click at [807, 378] on button "Mover para retirada disponível" at bounding box center [800, 375] width 212 height 31
click at [810, 379] on div "Mover para retirada disponível" at bounding box center [800, 375] width 212 height 31
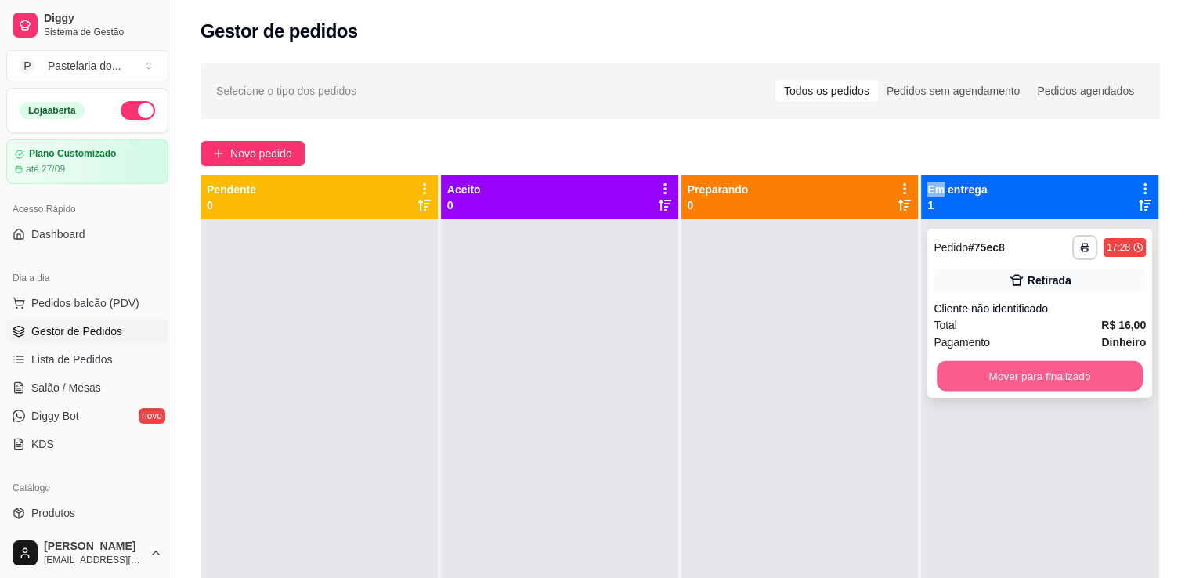
click at [990, 379] on button "Mover para finalizado" at bounding box center [1040, 376] width 206 height 31
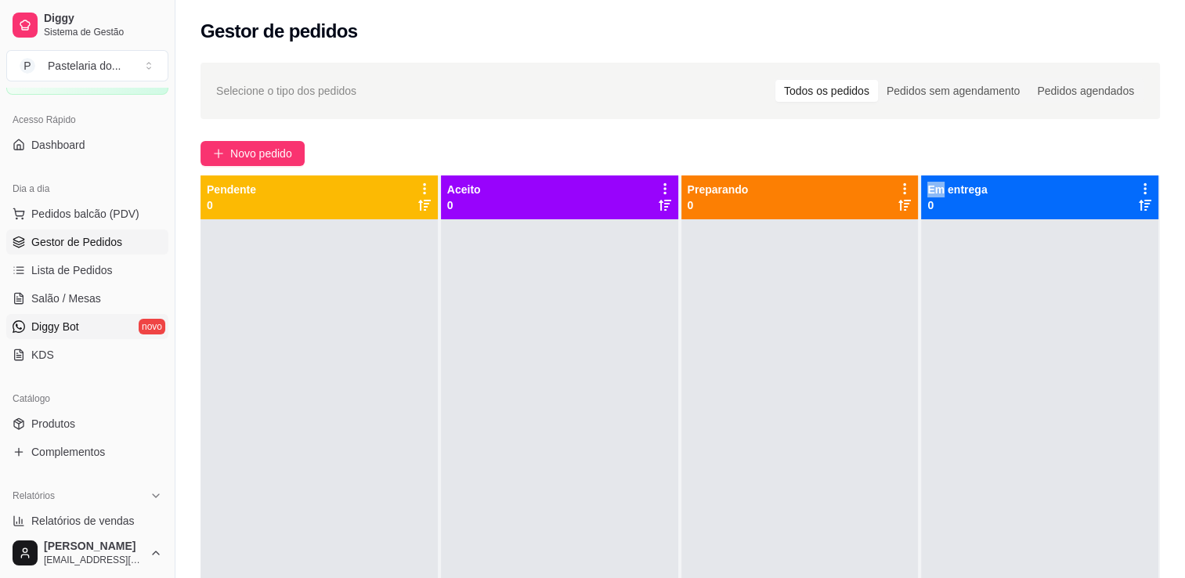
scroll to position [157, 0]
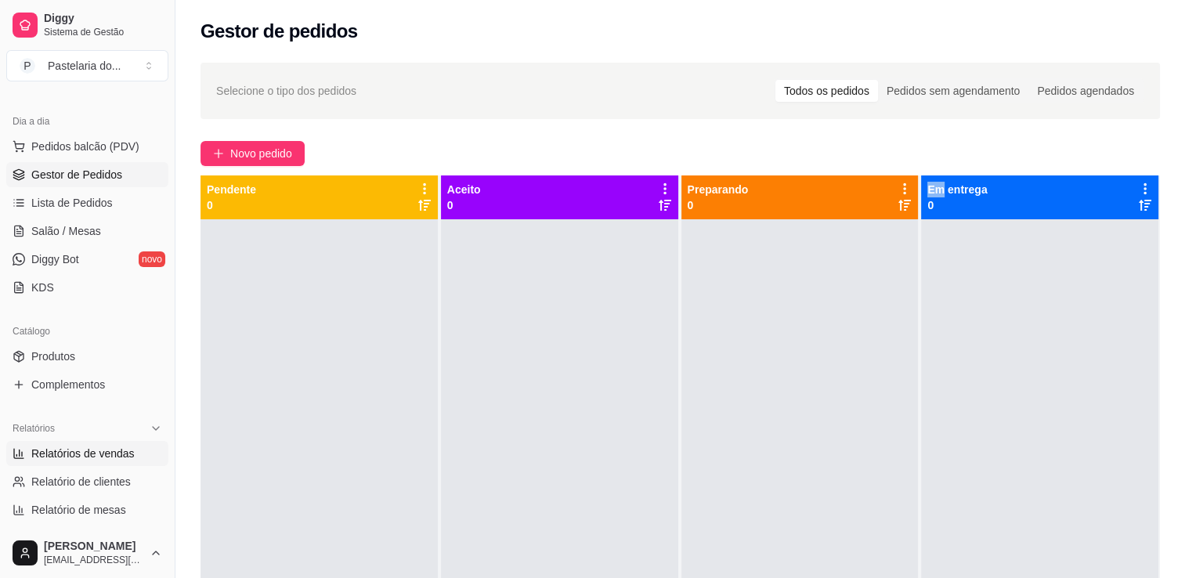
click at [92, 449] on span "Relatórios de vendas" at bounding box center [82, 454] width 103 height 16
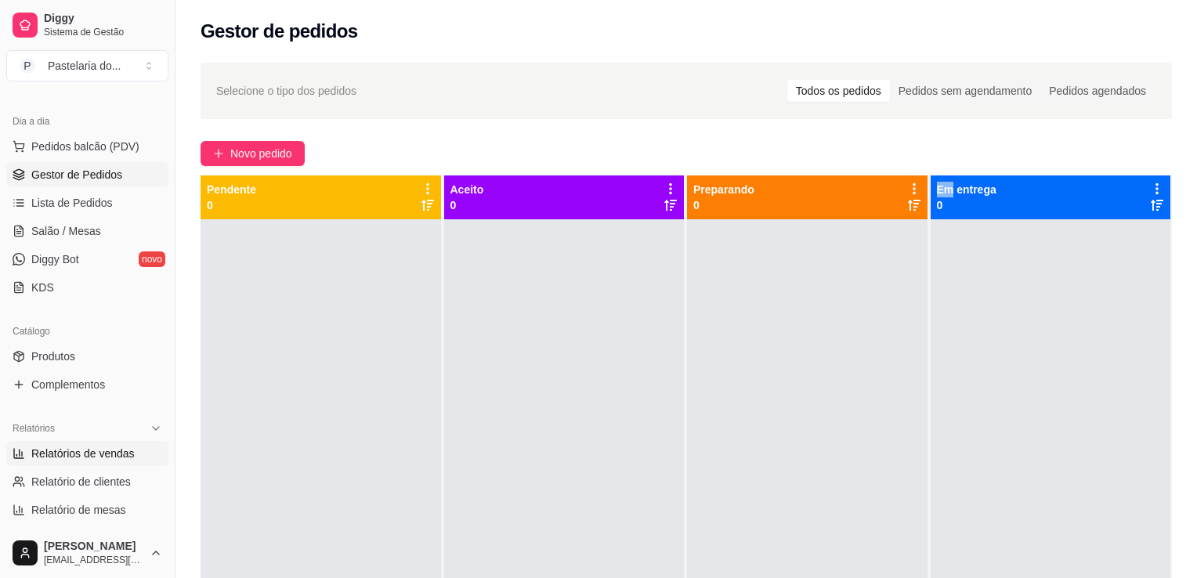
select select "ALL"
select select "0"
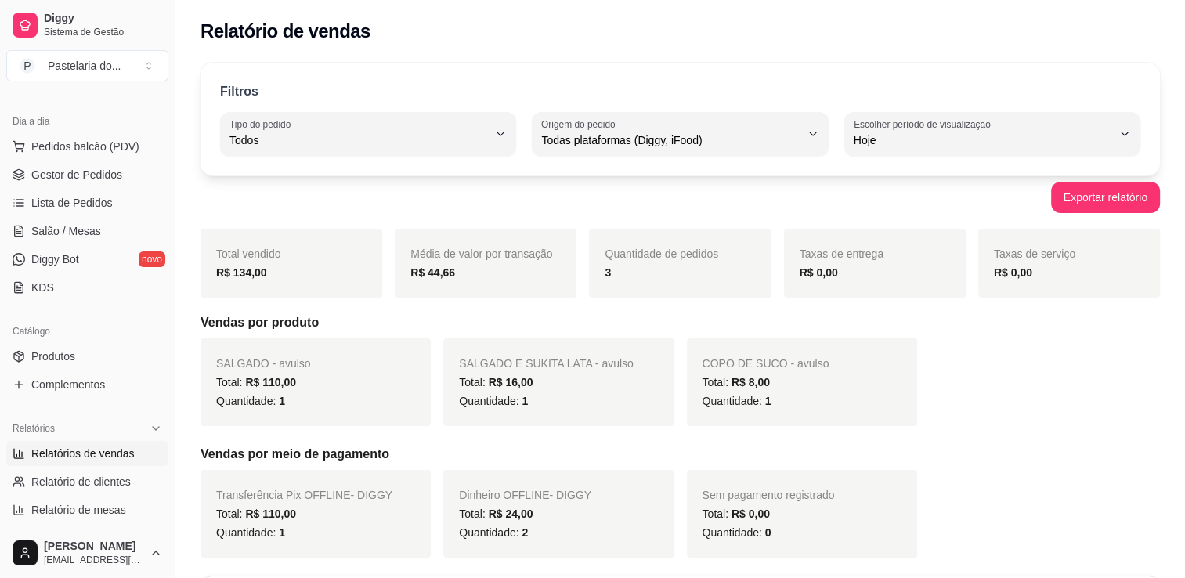
click at [288, 267] on div "R$ 134,00" at bounding box center [291, 272] width 150 height 19
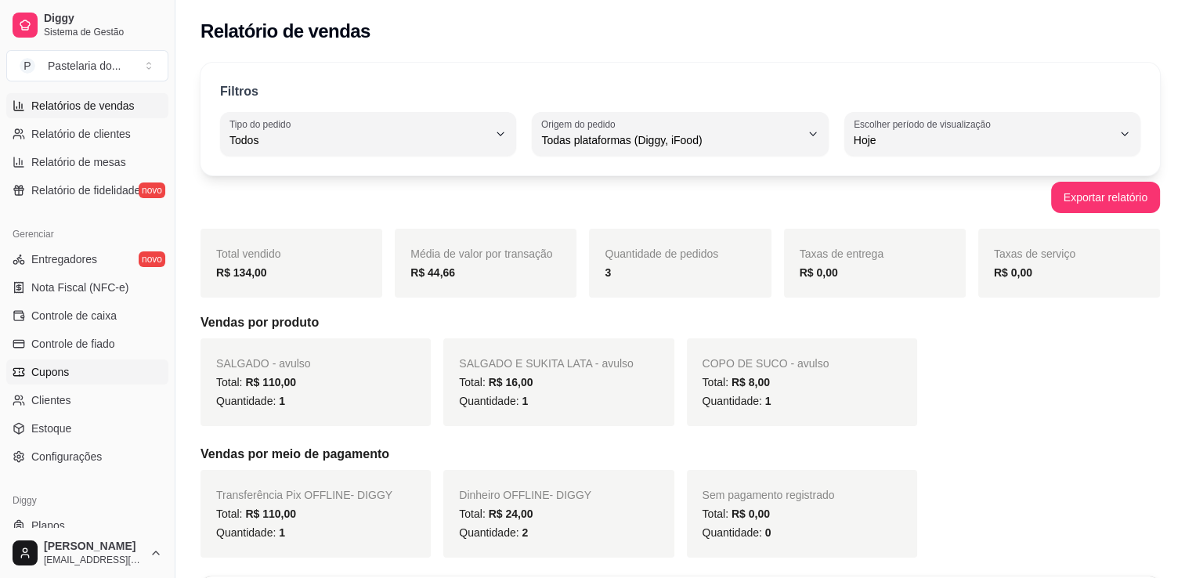
scroll to position [548, 0]
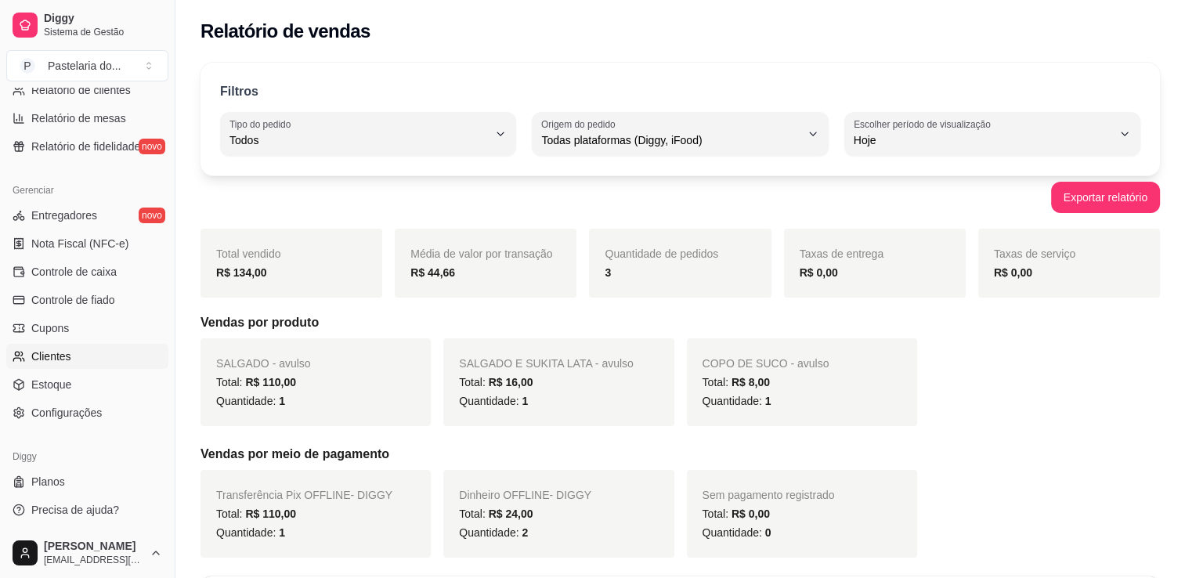
click at [106, 368] on link "Clientes" at bounding box center [87, 356] width 162 height 25
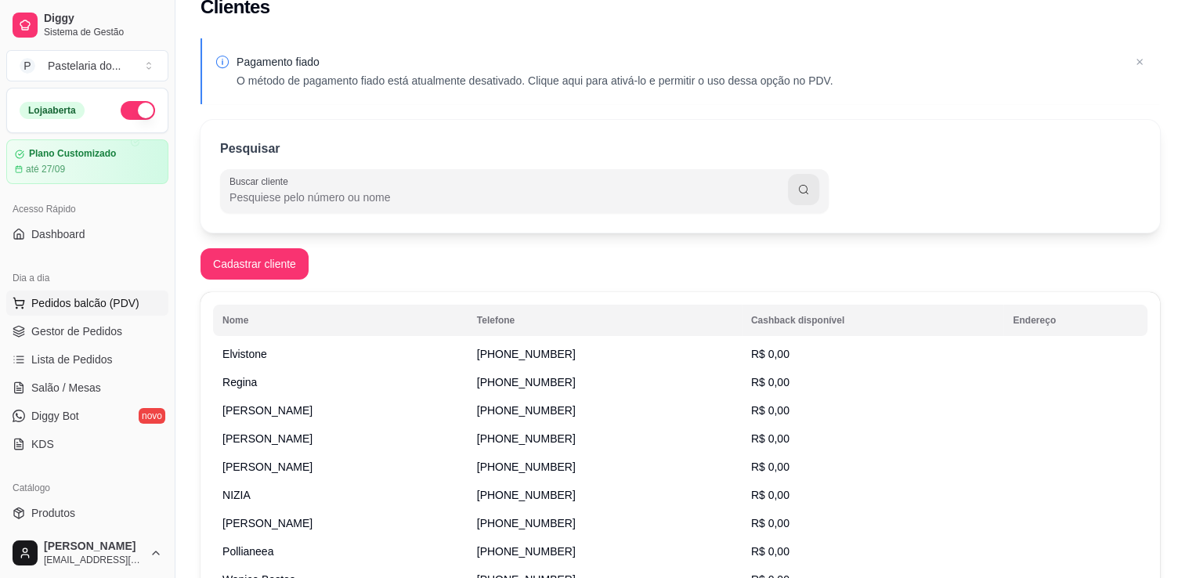
click at [105, 306] on span "Pedidos balcão (PDV)" at bounding box center [85, 303] width 108 height 16
